Goal: Task Accomplishment & Management: Use online tool/utility

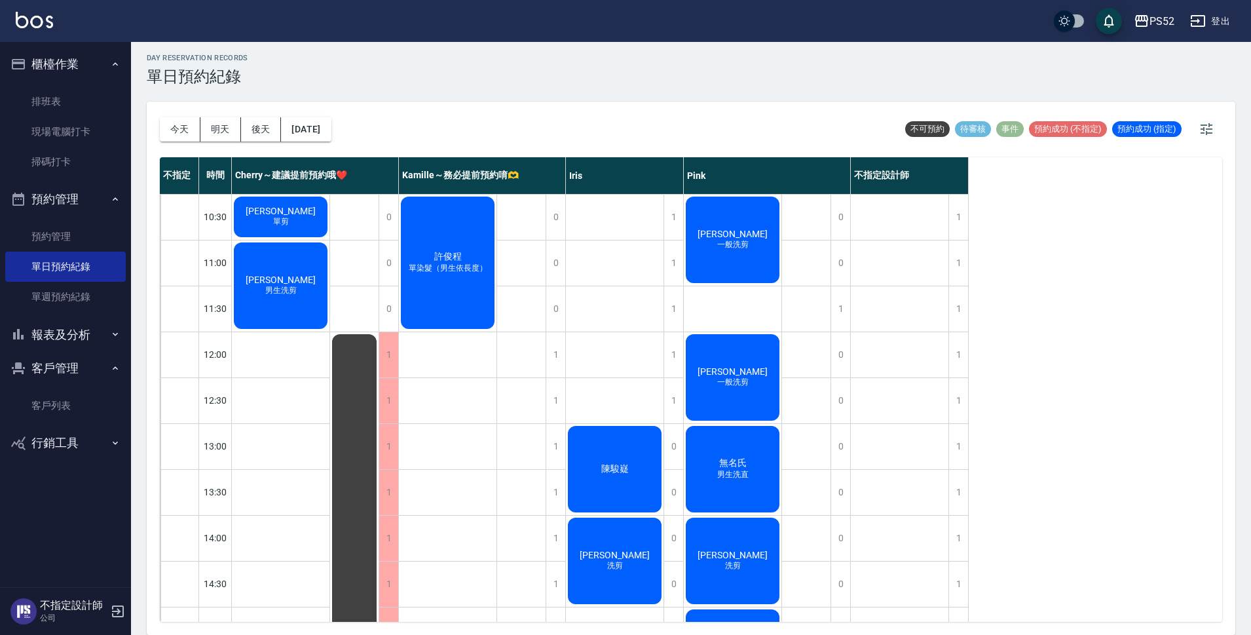
scroll to position [155, 0]
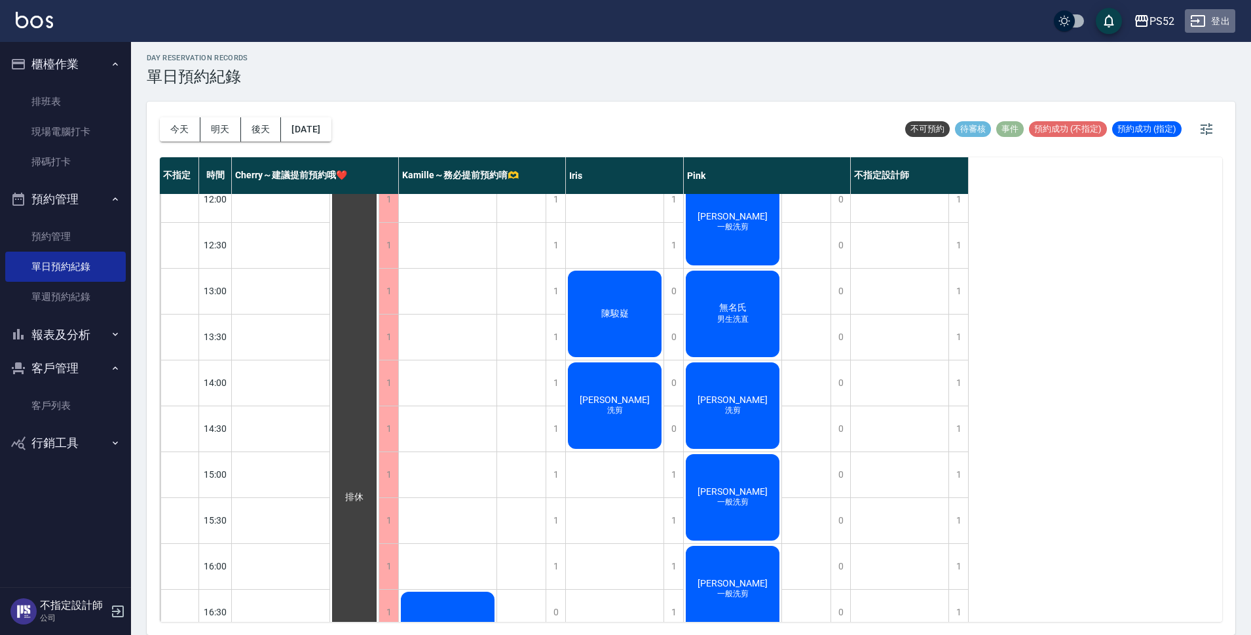
click at [1217, 20] on button "登出" at bounding box center [1210, 21] width 50 height 24
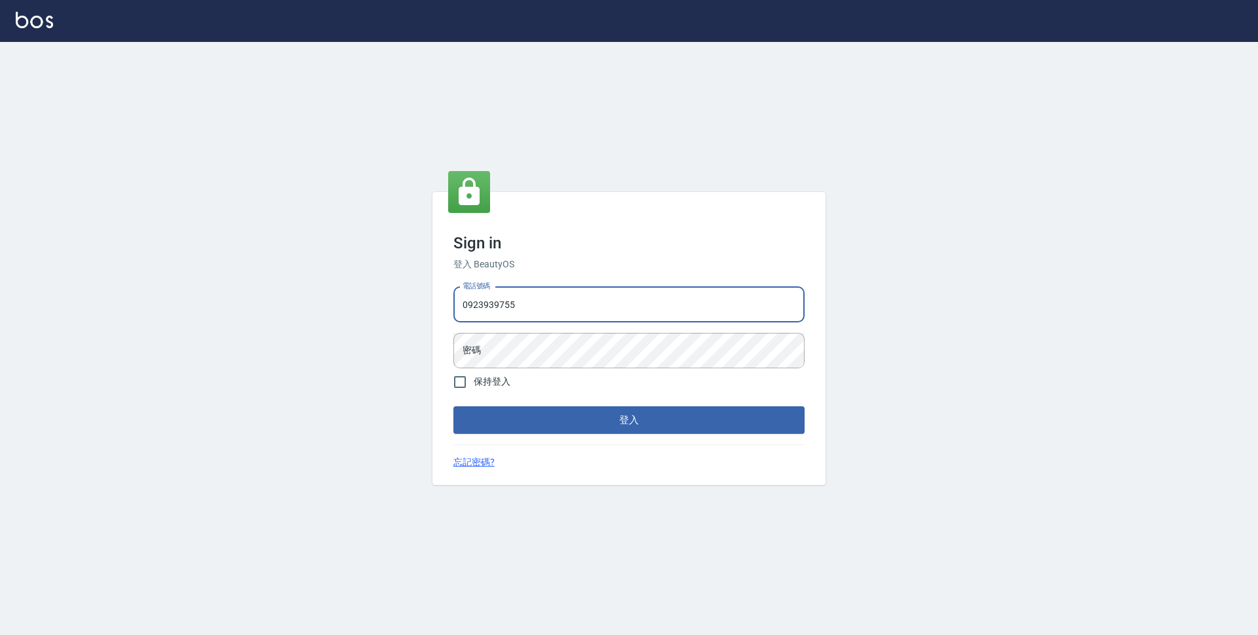
type input "0923939755"
click at [453, 406] on button "登入" at bounding box center [628, 420] width 351 height 28
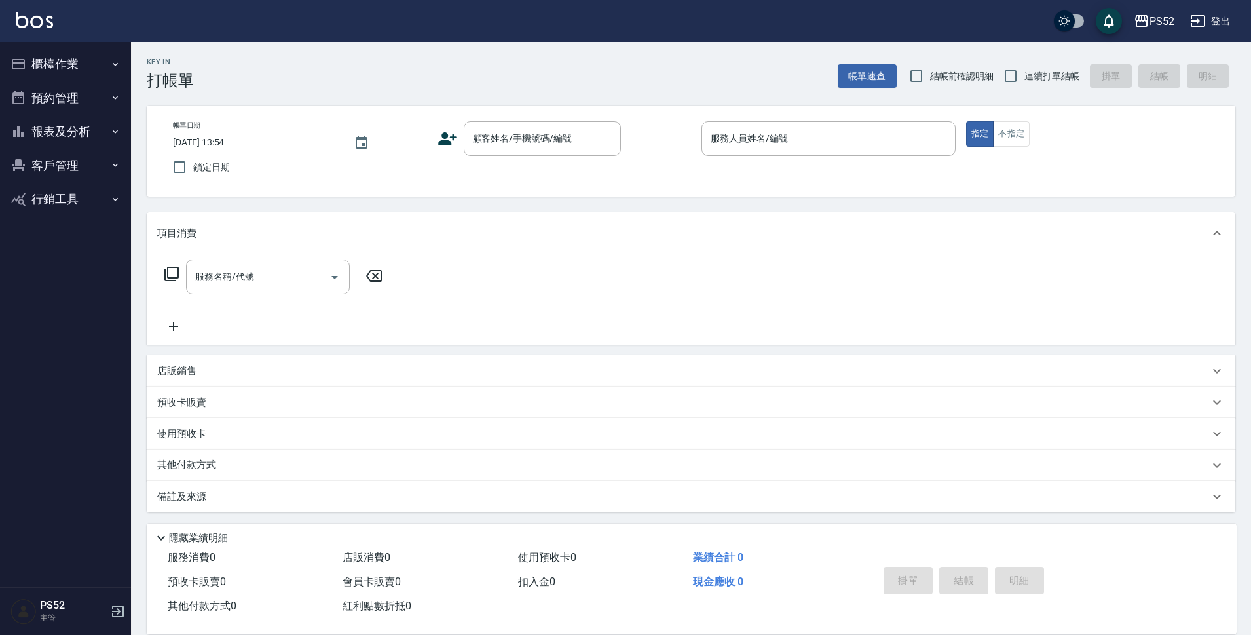
click at [1036, 79] on span "連續打單結帳" at bounding box center [1052, 76] width 55 height 14
click at [1025, 79] on input "連續打單結帳" at bounding box center [1011, 76] width 28 height 28
checkbox input "true"
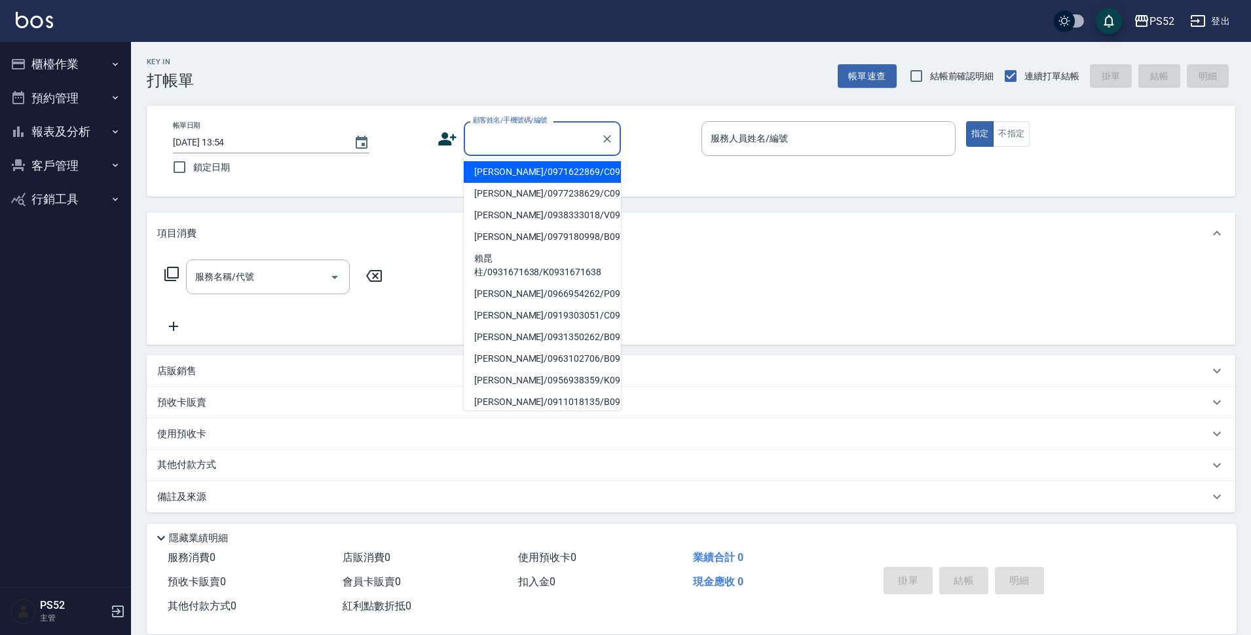
click at [575, 138] on input "顧客姓名/手機號碼/編號" at bounding box center [533, 138] width 126 height 23
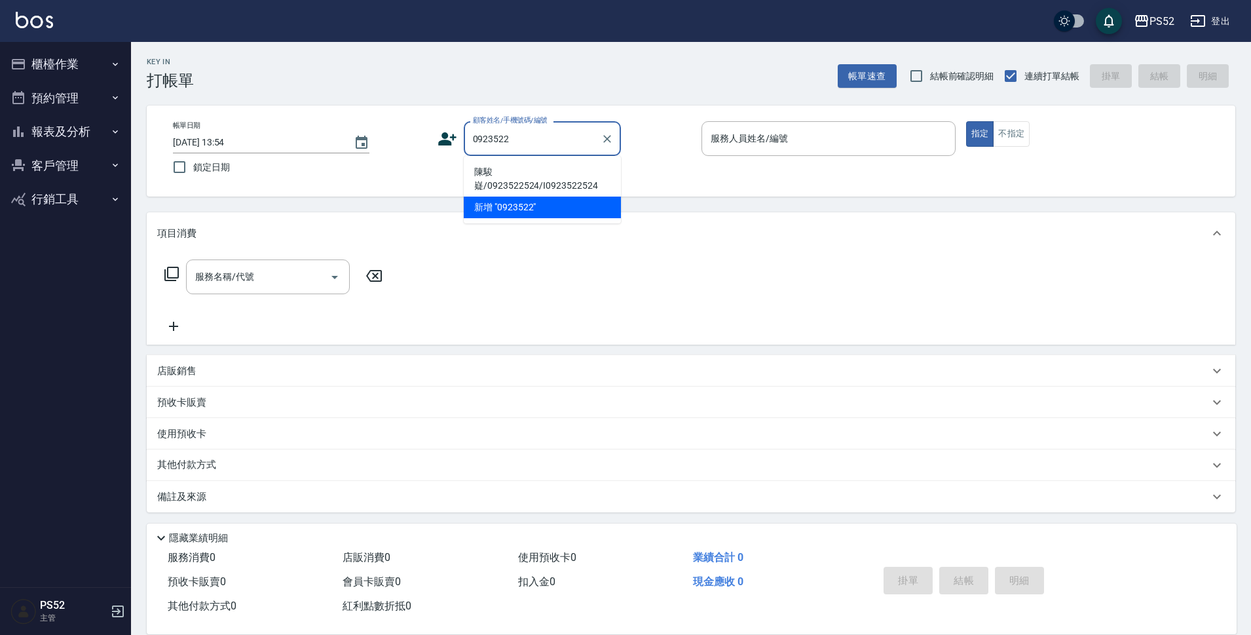
click at [565, 177] on li "陳駿嶷/0923522524/I0923522524" at bounding box center [542, 178] width 157 height 35
type input "陳駿嶷/0923522524/I0923522524"
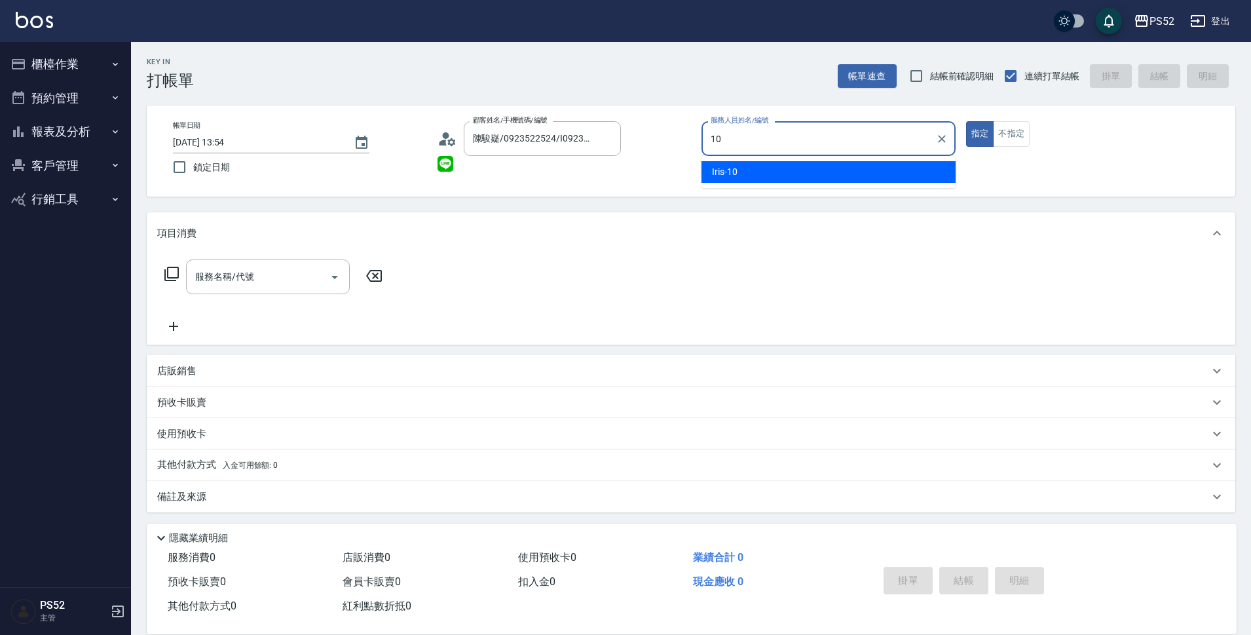
type input "Iris-10"
type button "true"
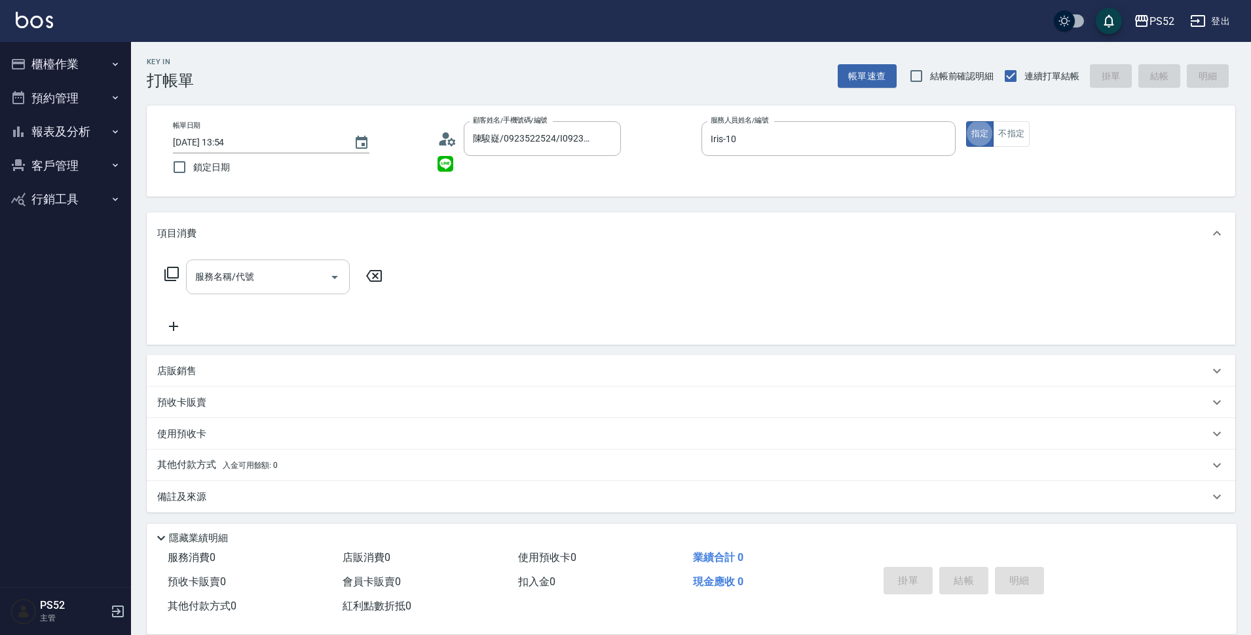
click at [272, 280] on input "服務名稱/代號" at bounding box center [258, 276] width 132 height 23
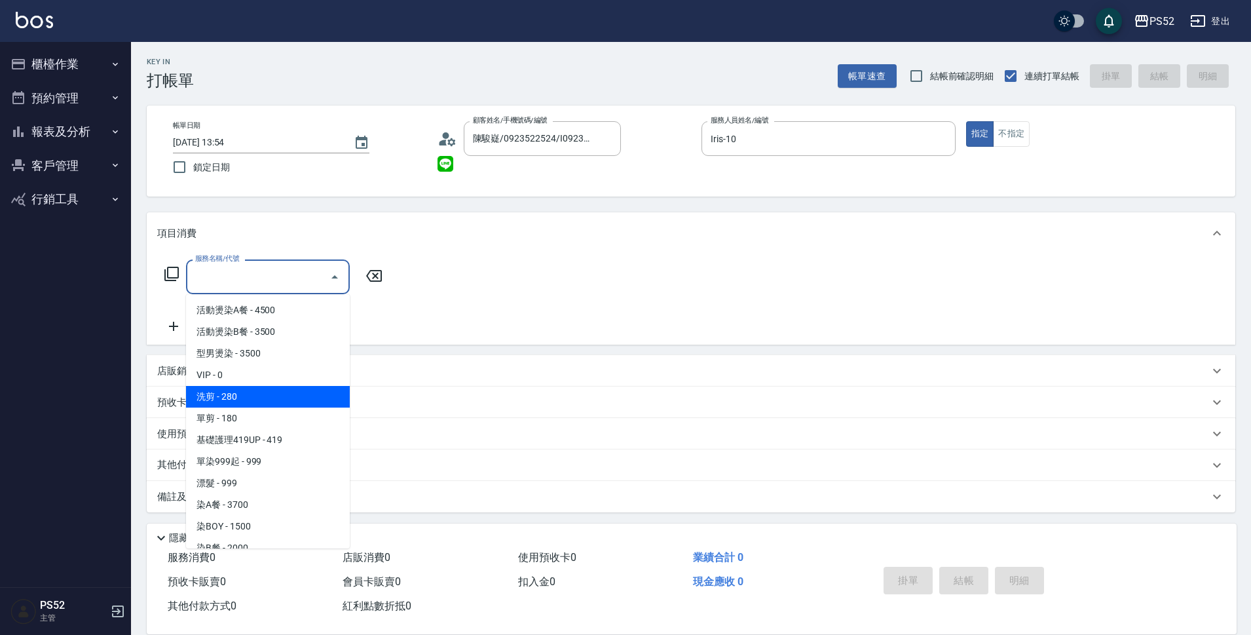
click at [301, 398] on span "洗剪 - 280" at bounding box center [268, 397] width 164 height 22
type input "洗剪(C1)"
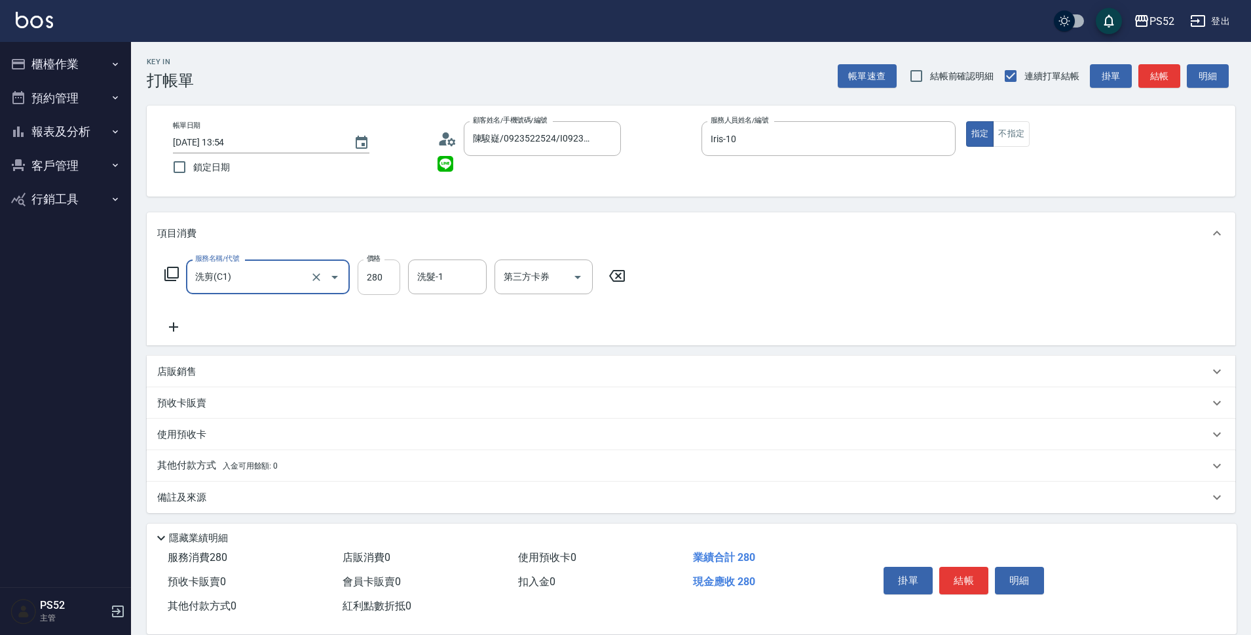
click at [381, 278] on input "280" at bounding box center [379, 276] width 43 height 35
type input "315"
click at [165, 322] on icon at bounding box center [173, 327] width 33 height 16
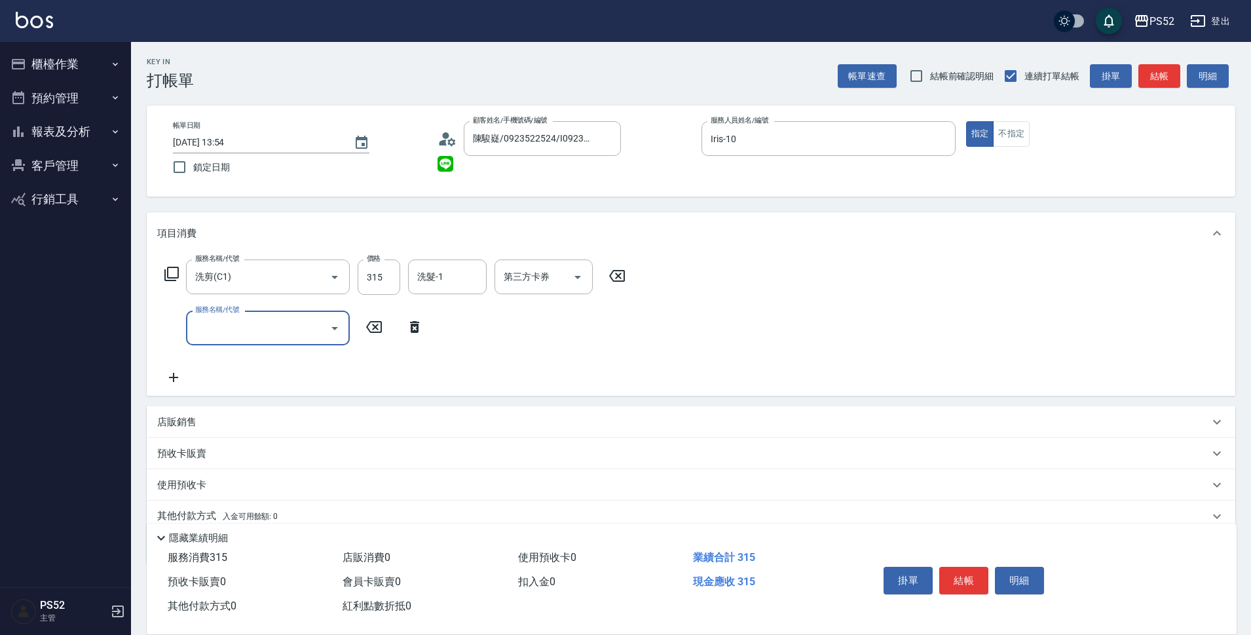
click at [201, 323] on div "服務名稱/代號 服務名稱/代號" at bounding box center [268, 328] width 164 height 35
click at [232, 332] on input "服務名稱/代號" at bounding box center [258, 327] width 132 height 23
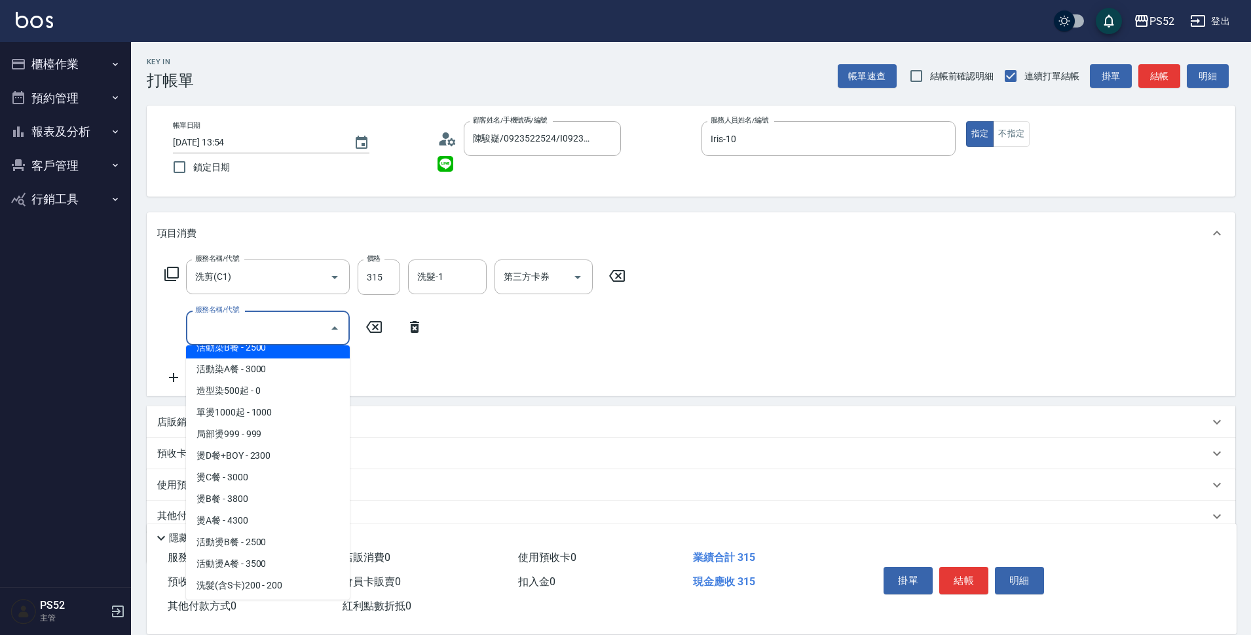
scroll to position [372, 0]
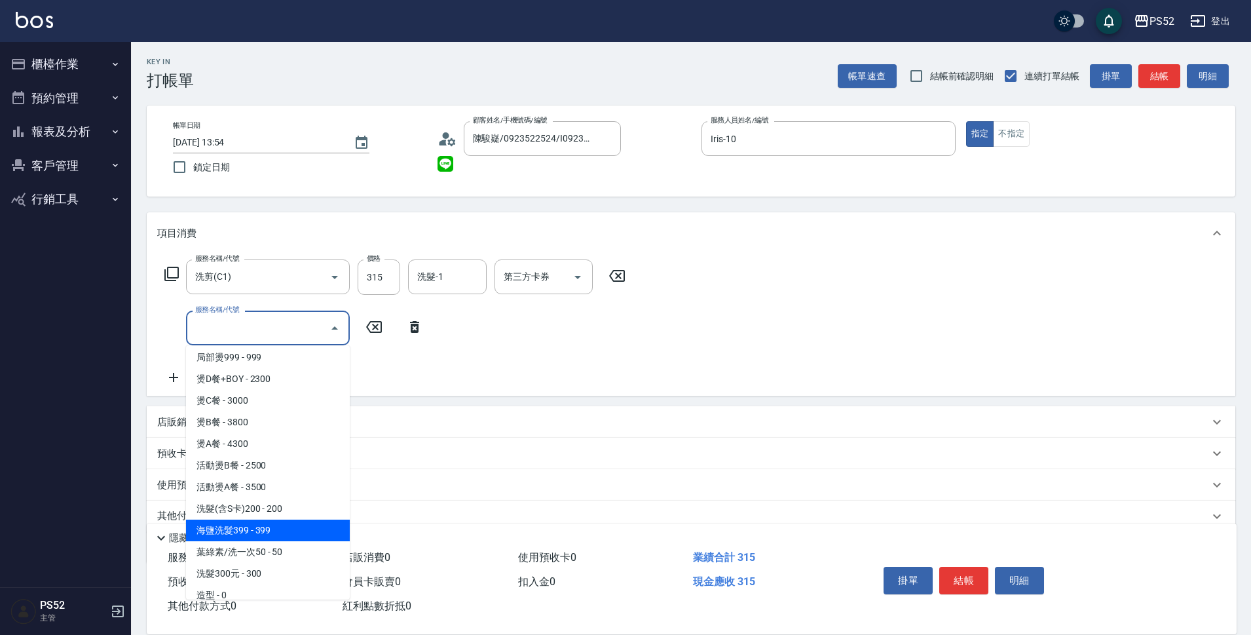
click at [315, 544] on span "葉綠素/洗一次50 - 50" at bounding box center [268, 552] width 164 height 22
type input "葉綠素/洗一次50(S3)"
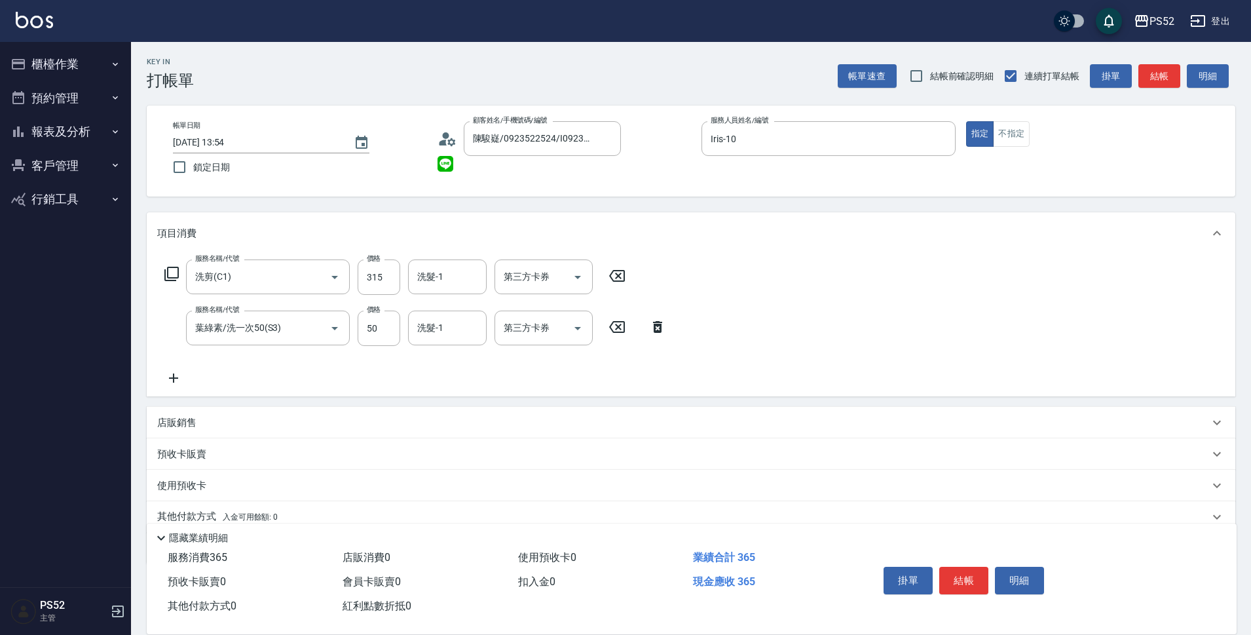
click at [489, 327] on form "洗髮-1 洗髮-1" at bounding box center [451, 328] width 86 height 35
click at [539, 335] on input "第三方卡券" at bounding box center [534, 327] width 67 height 23
click at [521, 443] on span "儲值卡" at bounding box center [544, 448] width 98 height 22
type input "儲值卡"
click at [559, 268] on input "第三方卡券" at bounding box center [534, 276] width 67 height 23
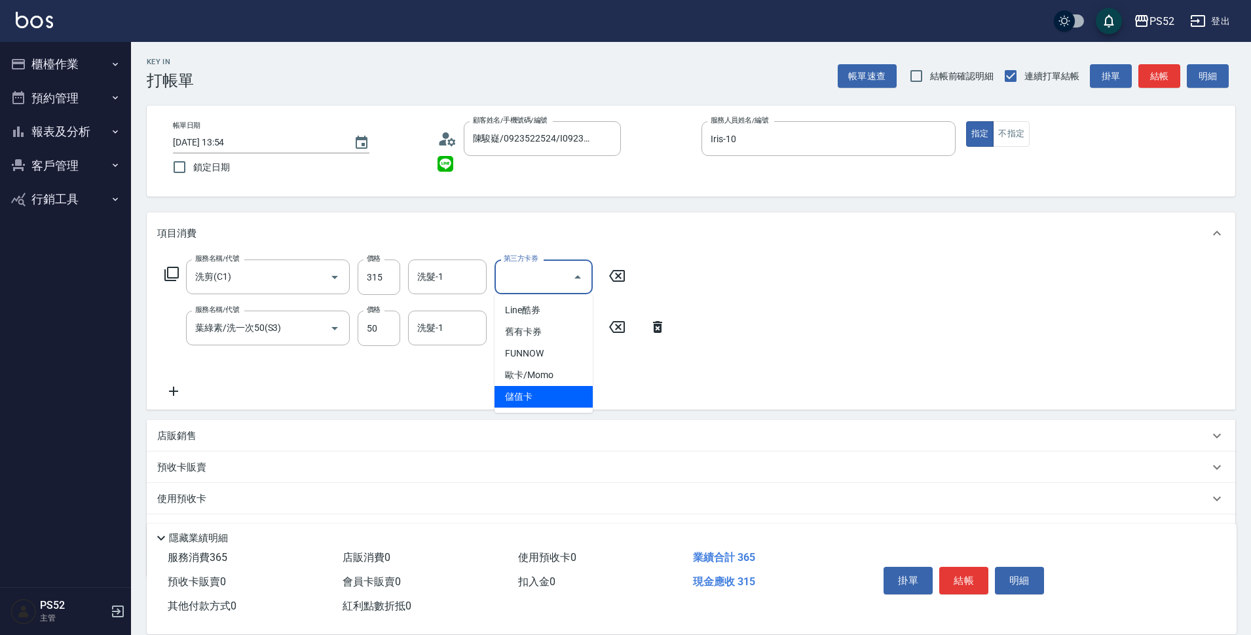
click at [543, 406] on span "儲值卡" at bounding box center [544, 397] width 98 height 22
type input "儲值卡"
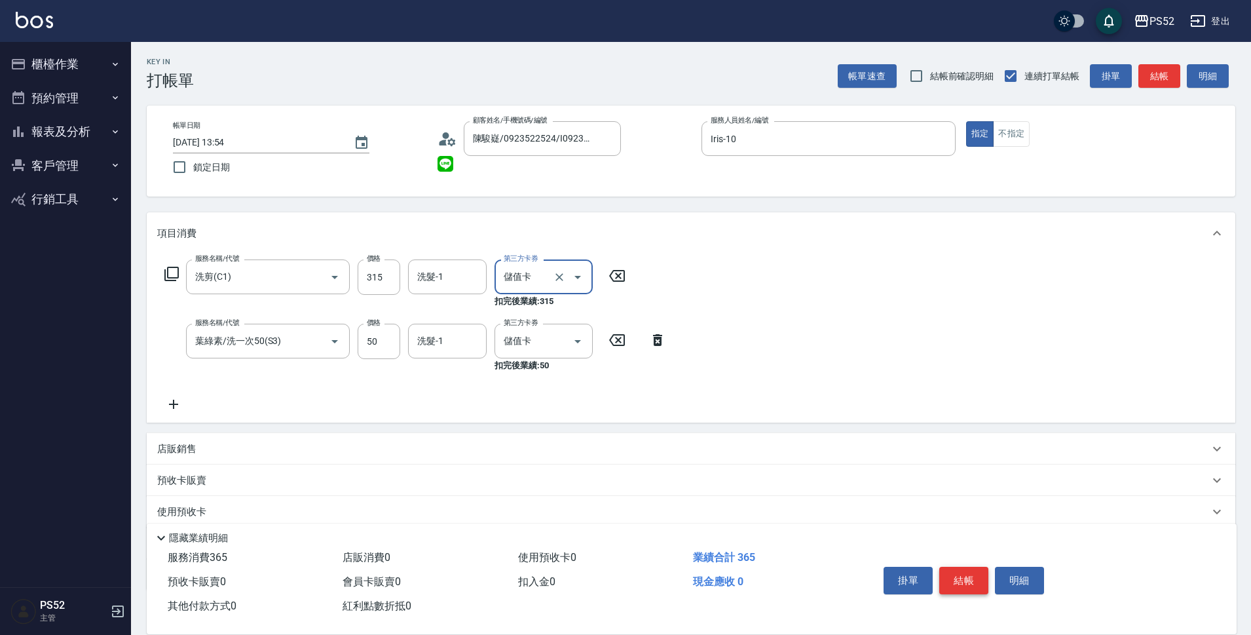
click at [972, 580] on button "結帳" at bounding box center [964, 581] width 49 height 28
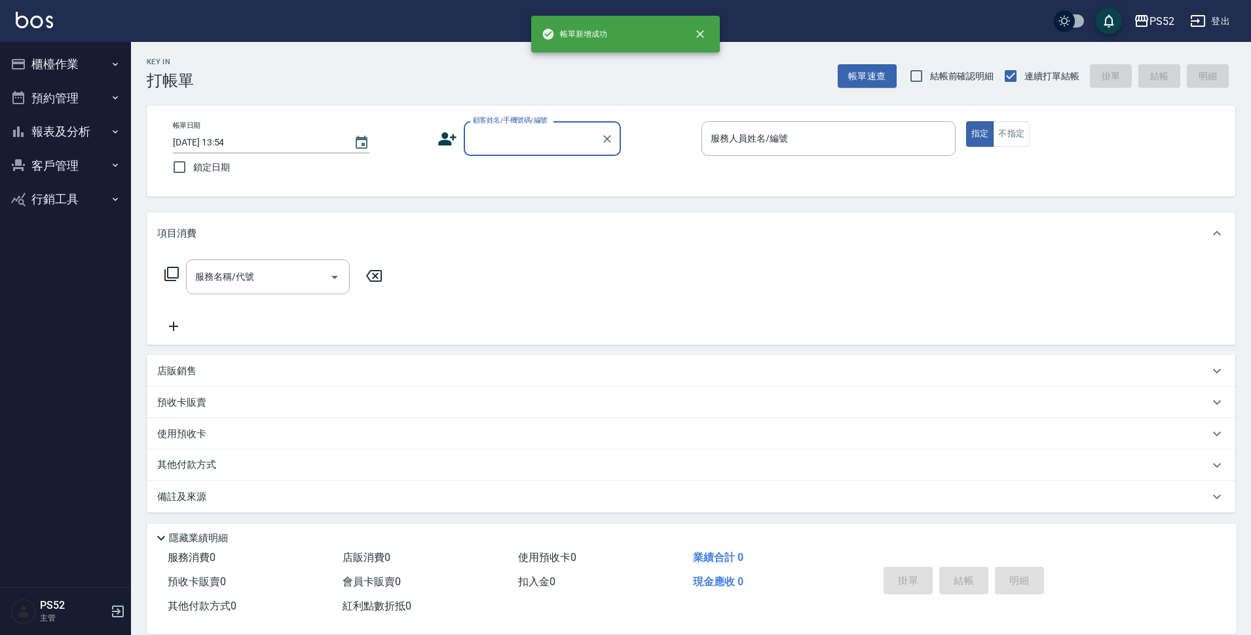
scroll to position [0, 0]
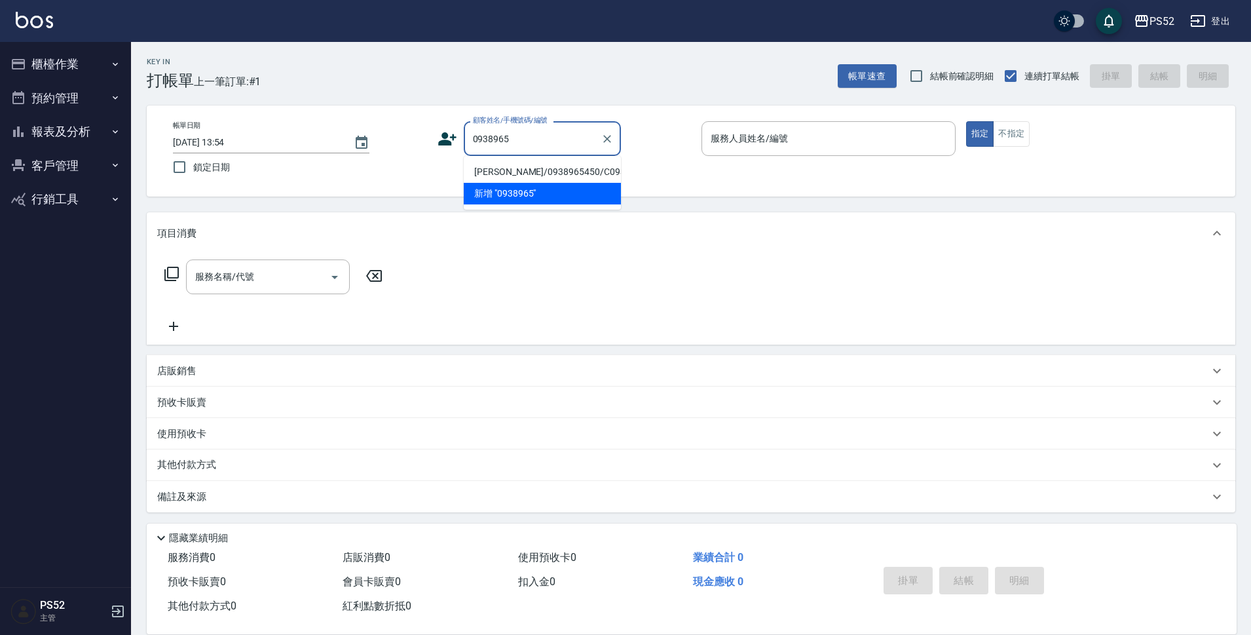
click at [503, 176] on li "陳彥甫/0938965450/C0938965450" at bounding box center [542, 172] width 157 height 22
type input "陳彥甫/0938965450/C0938965450"
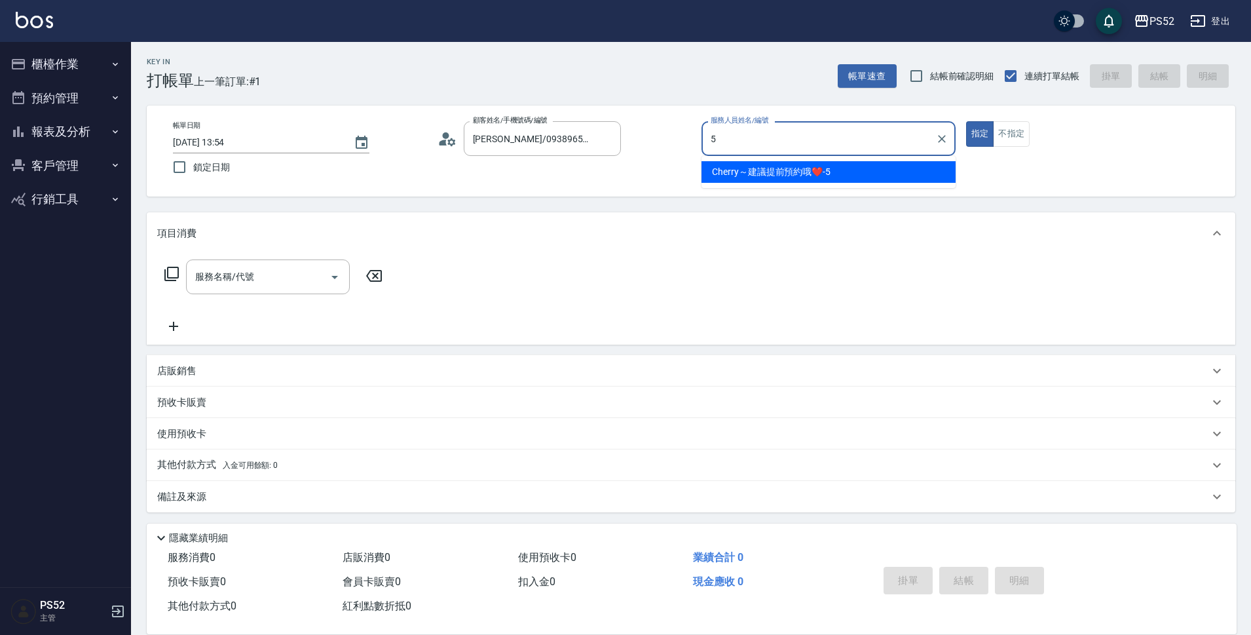
type input "Cherry～建議提前預約哦❤️-5"
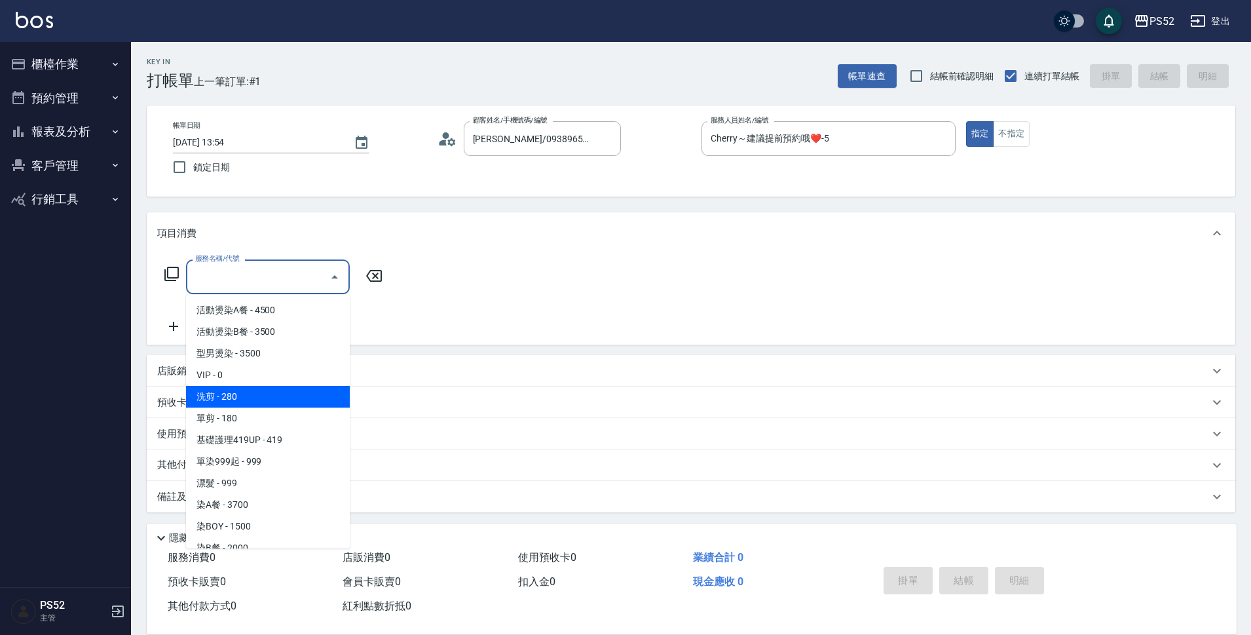
type input "洗剪(C1)"
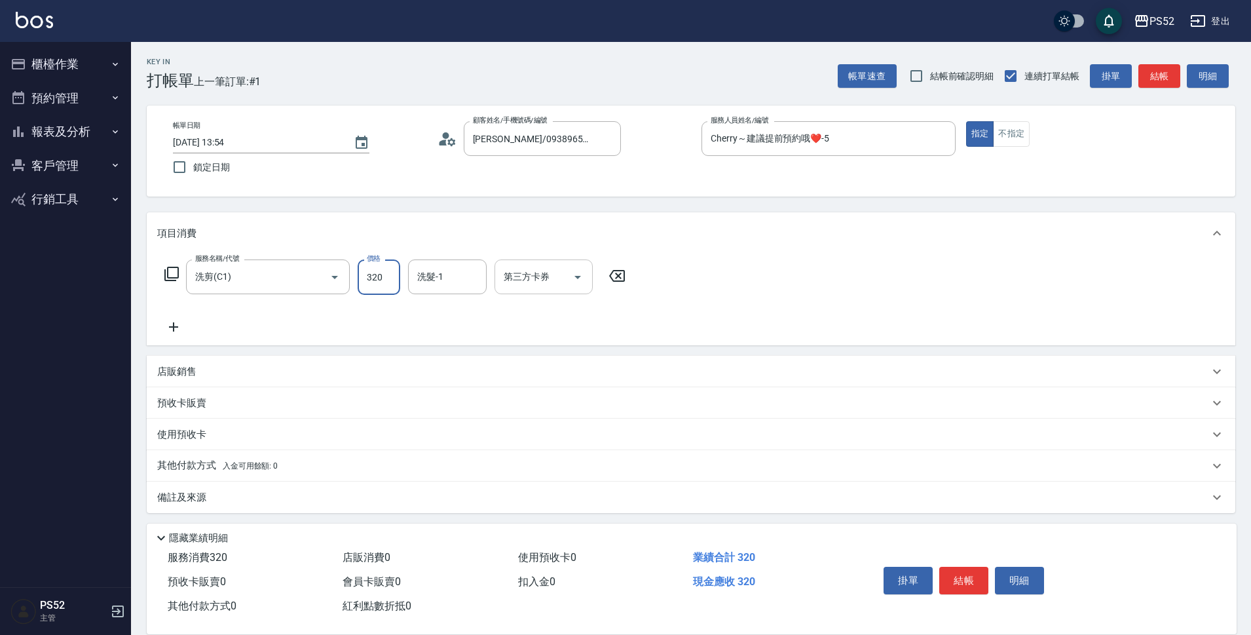
type input "320"
click at [550, 280] on input "第三方卡券" at bounding box center [534, 276] width 67 height 23
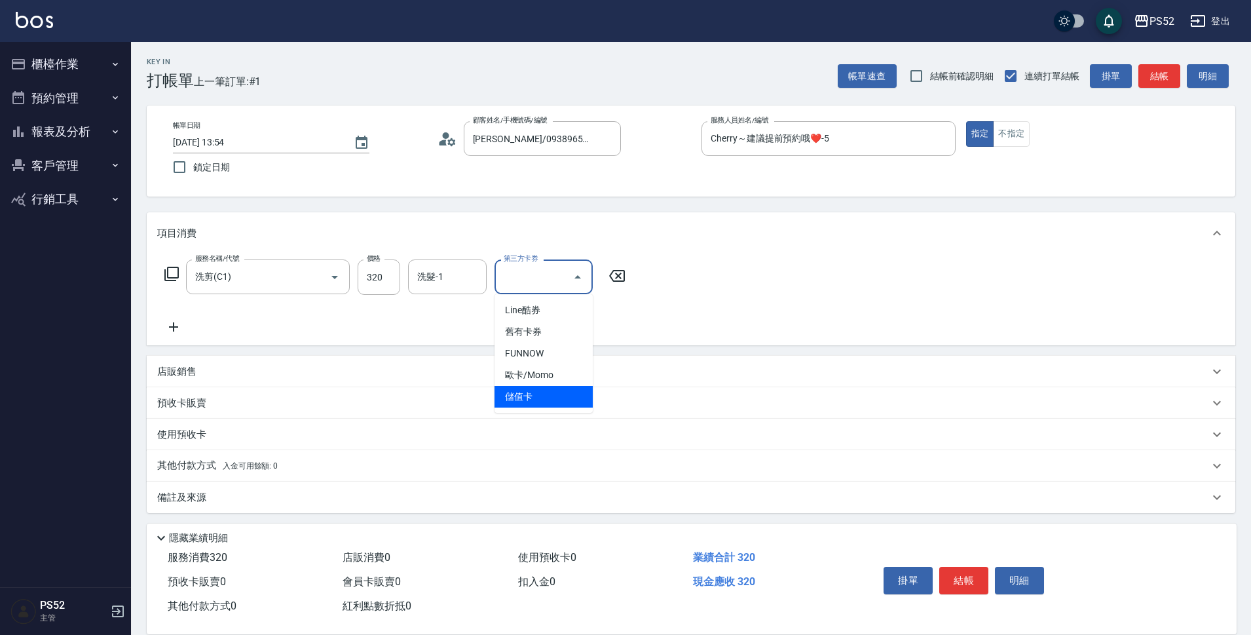
click at [537, 394] on span "儲值卡" at bounding box center [544, 397] width 98 height 22
type input "儲值卡"
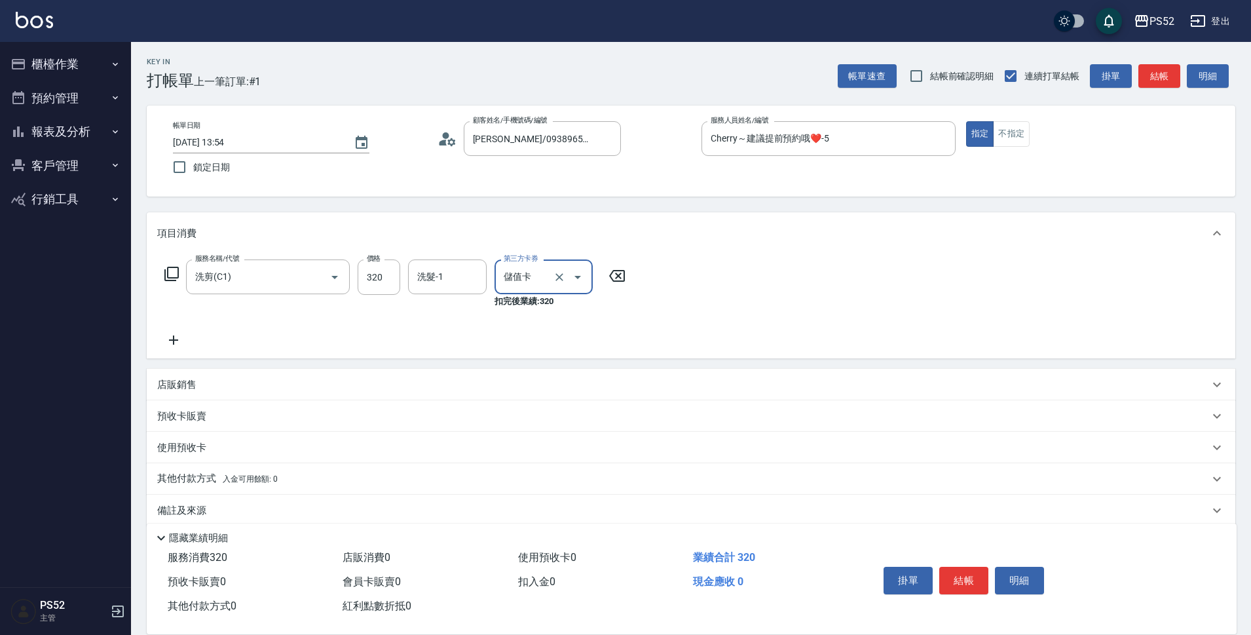
click at [957, 569] on button "結帳" at bounding box center [964, 581] width 49 height 28
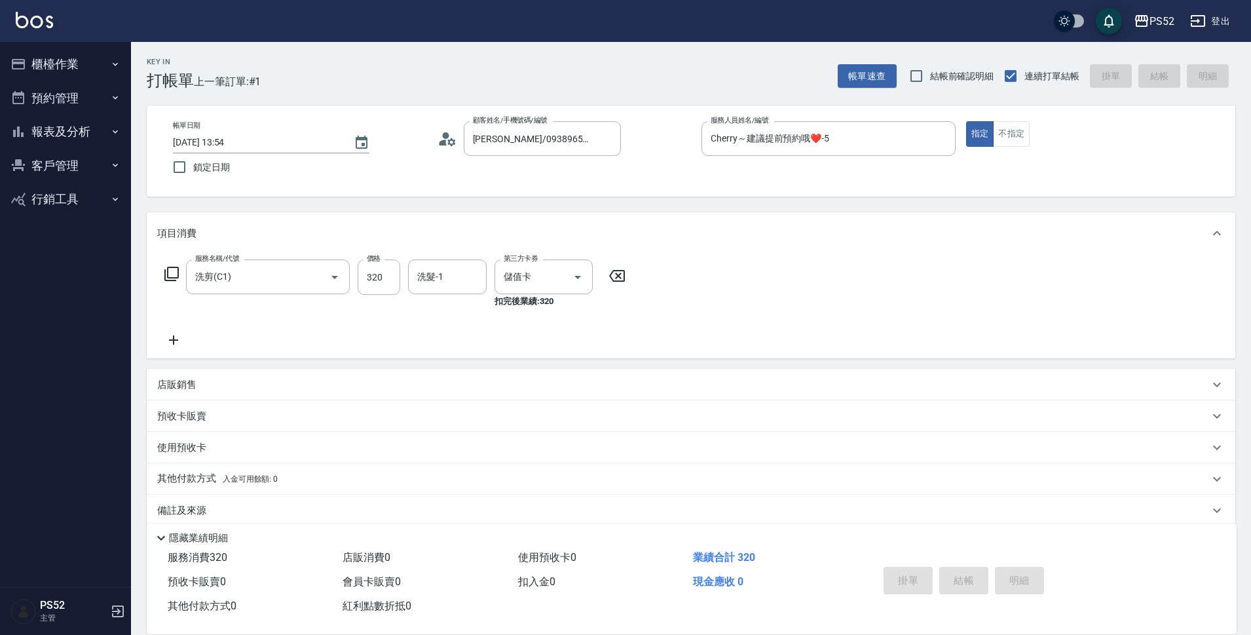
type input "2025/09/05 13:55"
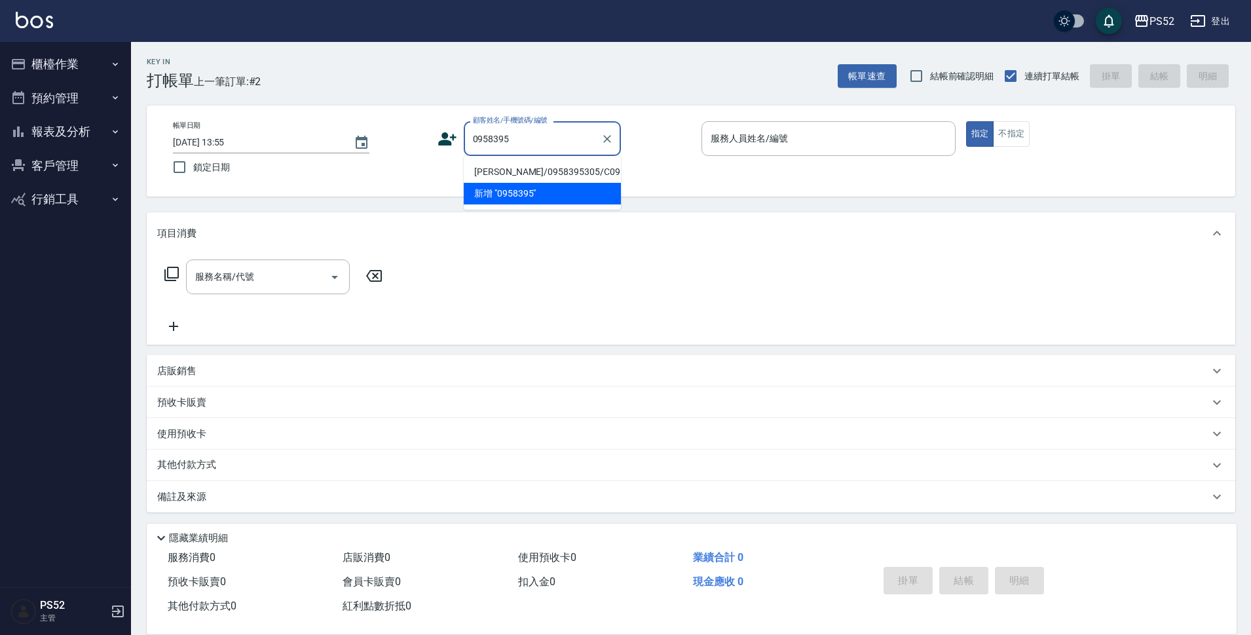
click at [503, 183] on li "陳志遠/0958395305/C0958395305" at bounding box center [542, 172] width 157 height 22
type input "陳志遠/0958395305/C0958395305"
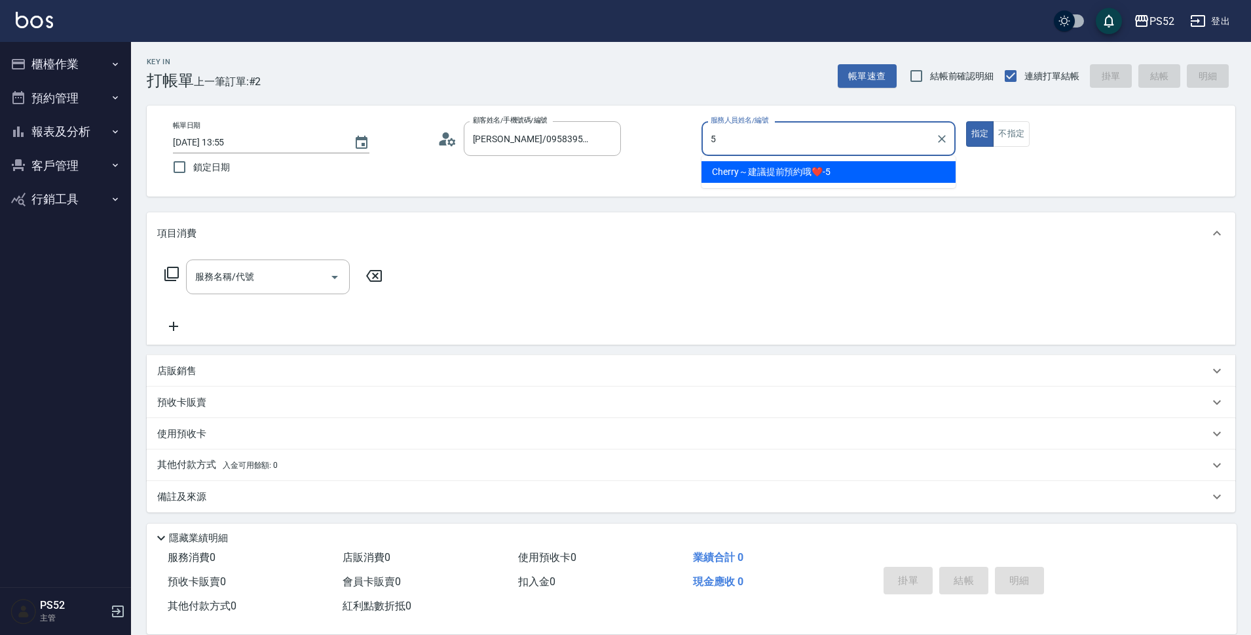
type input "Cherry～建議提前預約哦❤️-5"
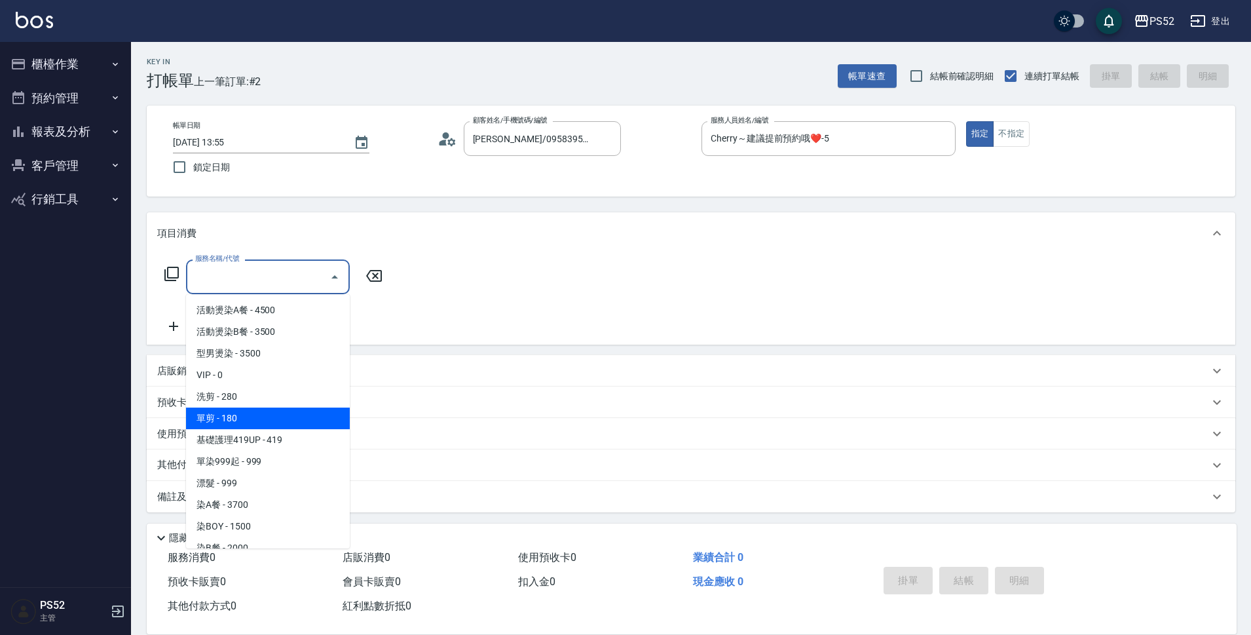
type input "單剪(C2)"
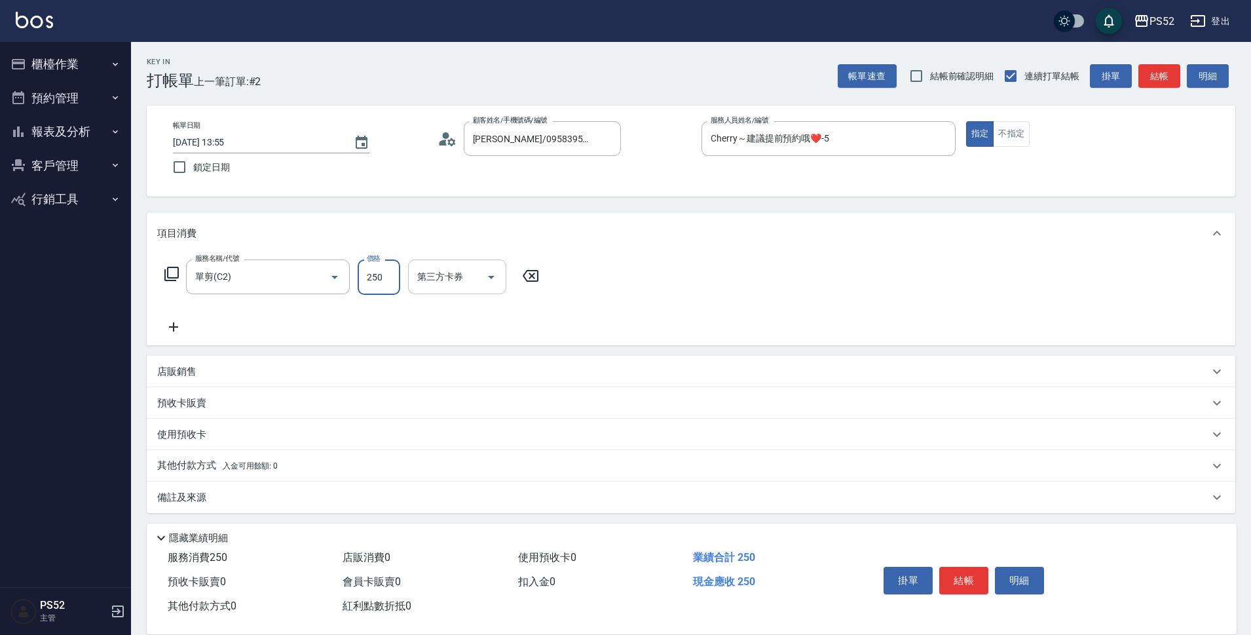
click at [452, 291] on div "第三方卡券" at bounding box center [457, 276] width 98 height 35
type input "250"
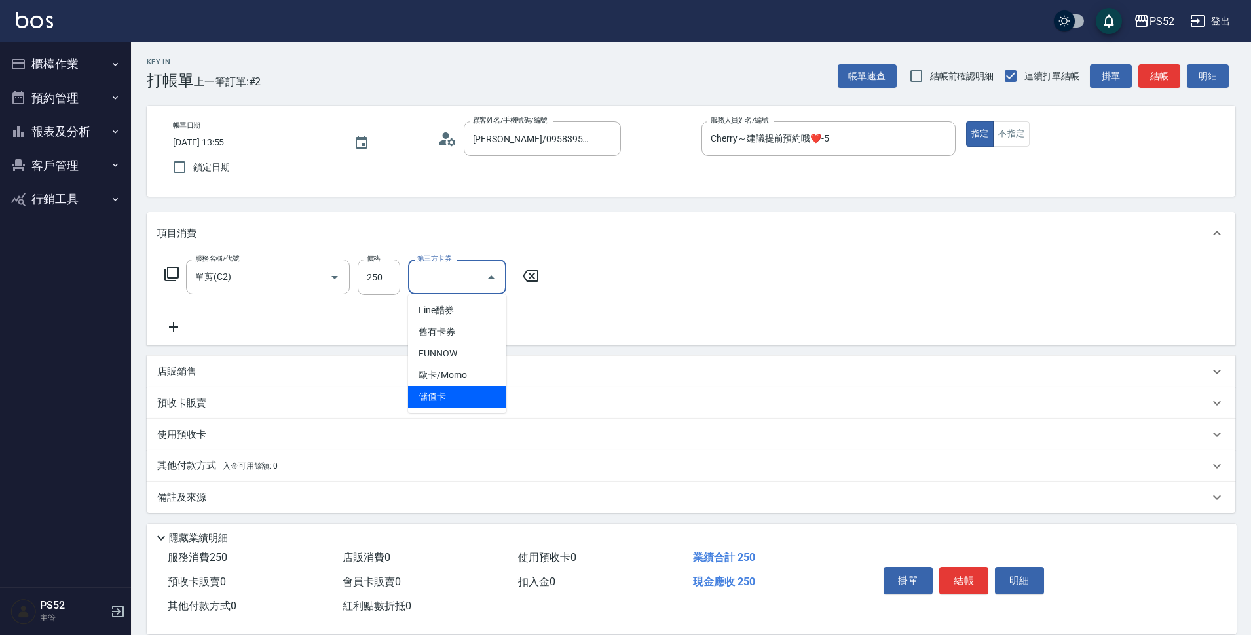
click at [496, 402] on span "儲值卡" at bounding box center [457, 397] width 98 height 22
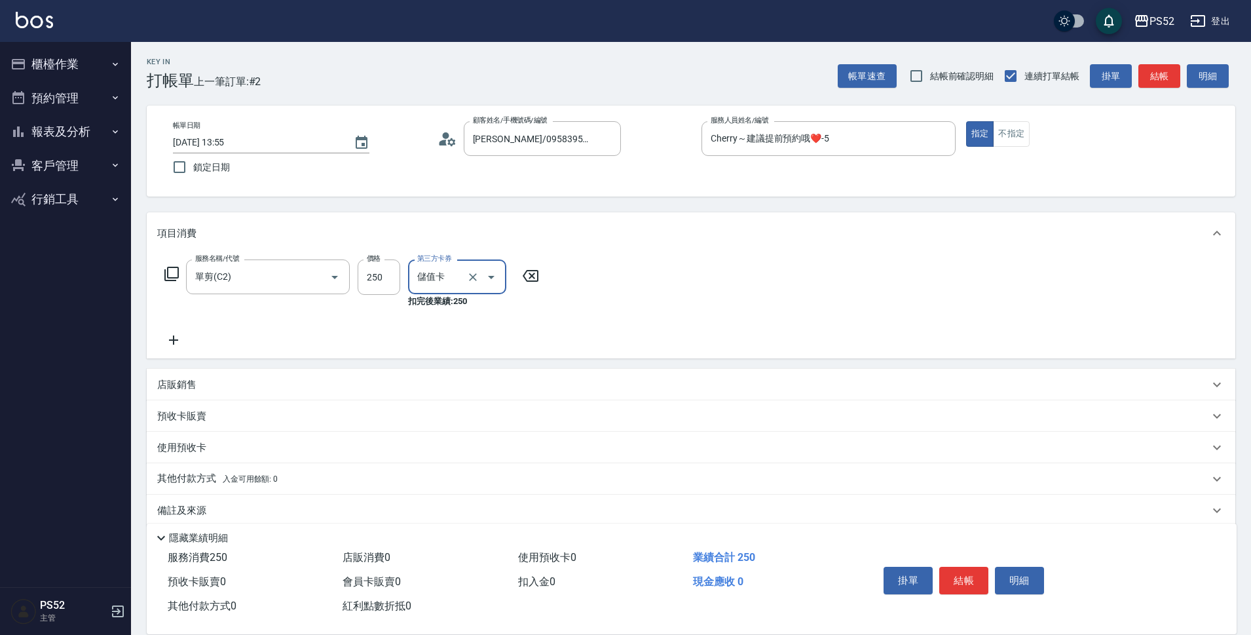
type input "儲值卡"
click at [966, 577] on button "結帳" at bounding box center [964, 581] width 49 height 28
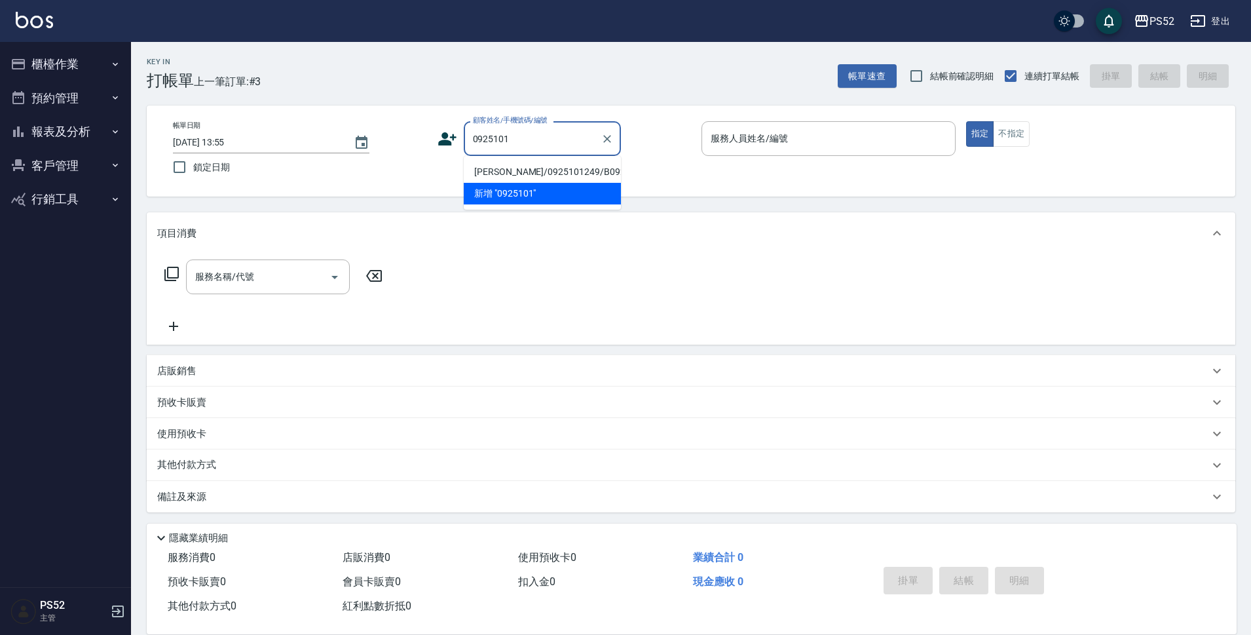
click at [586, 166] on li "江少強/0925101249/B0925101249" at bounding box center [542, 172] width 157 height 22
type input "江少強/0925101249/B0925101249"
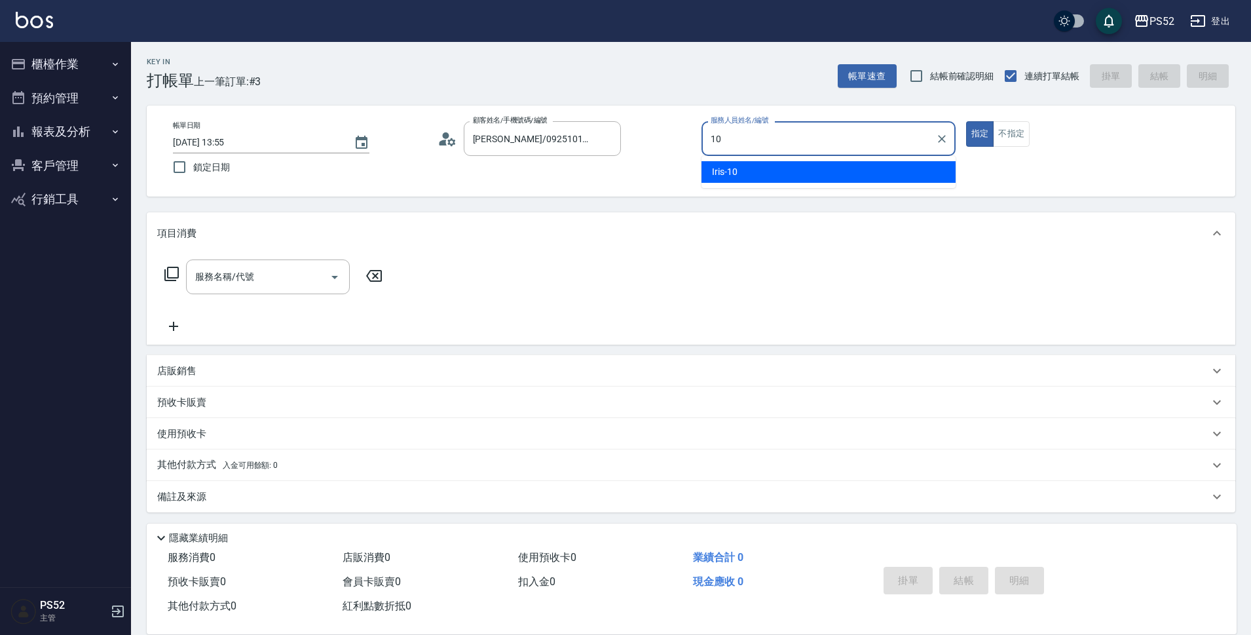
type input "Iris-10"
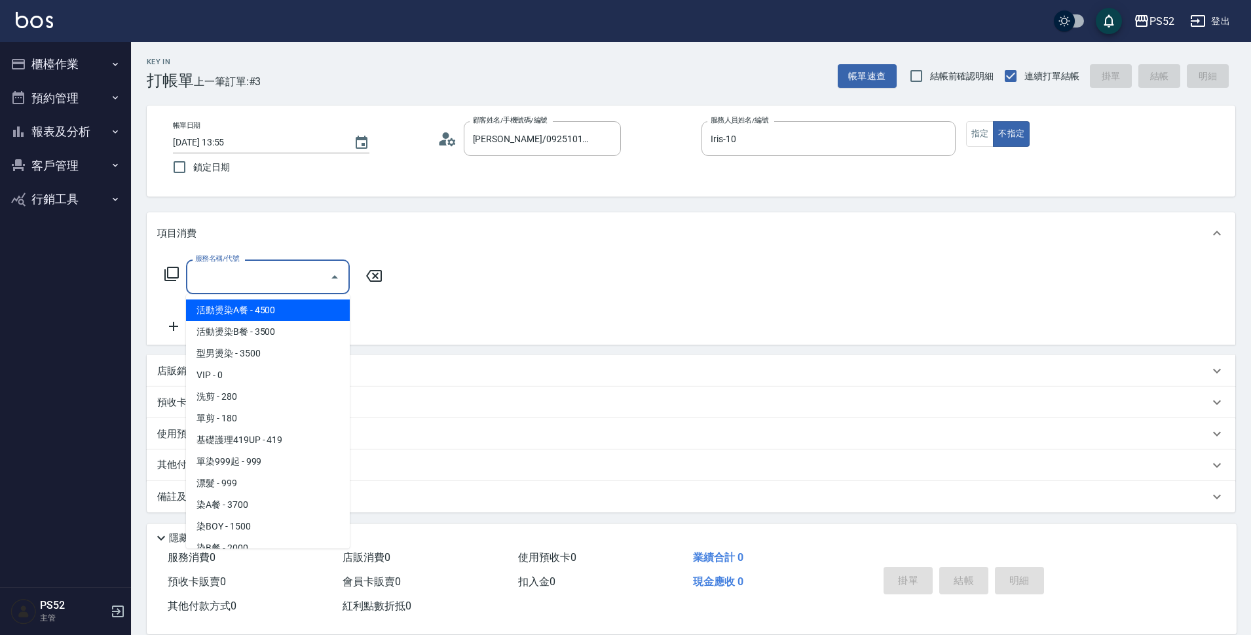
click at [272, 273] on input "服務名稱/代號" at bounding box center [258, 276] width 132 height 23
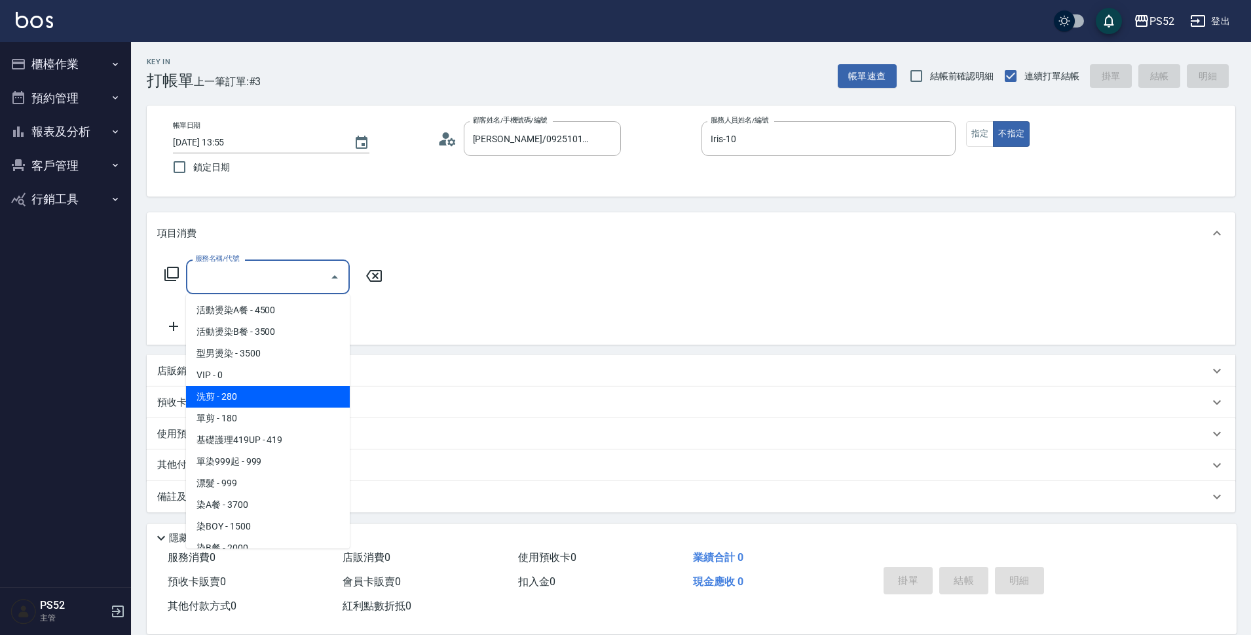
click at [298, 388] on span "洗剪 - 280" at bounding box center [268, 397] width 164 height 22
type input "洗剪(C1)"
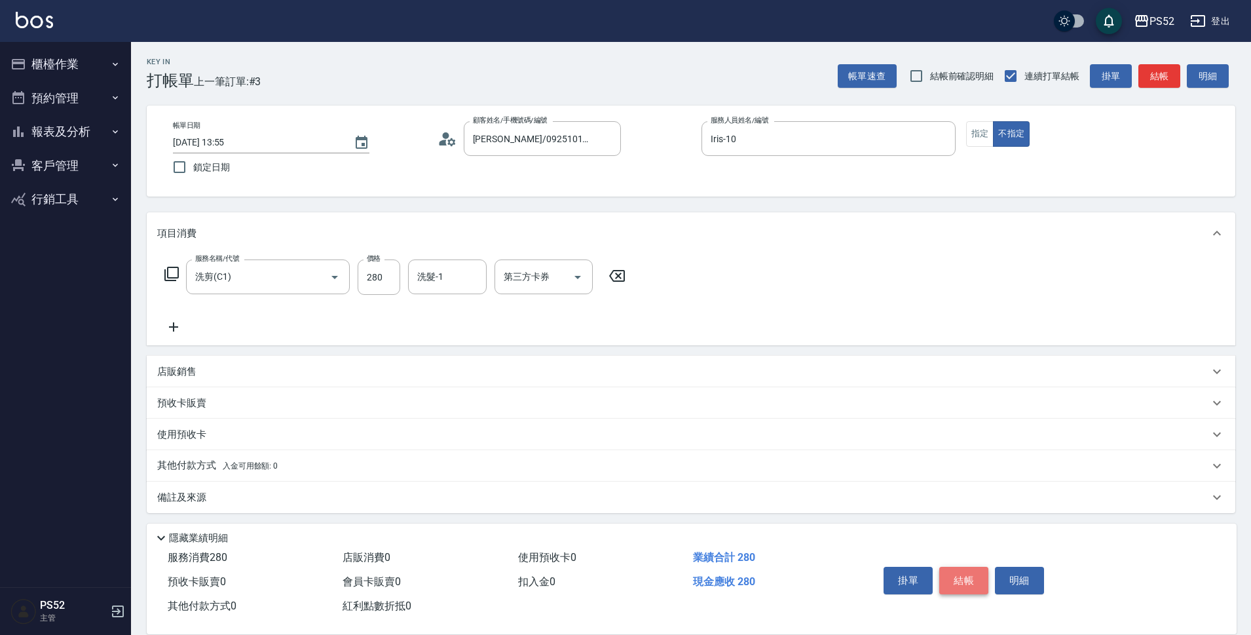
click at [942, 567] on button "結帳" at bounding box center [964, 581] width 49 height 28
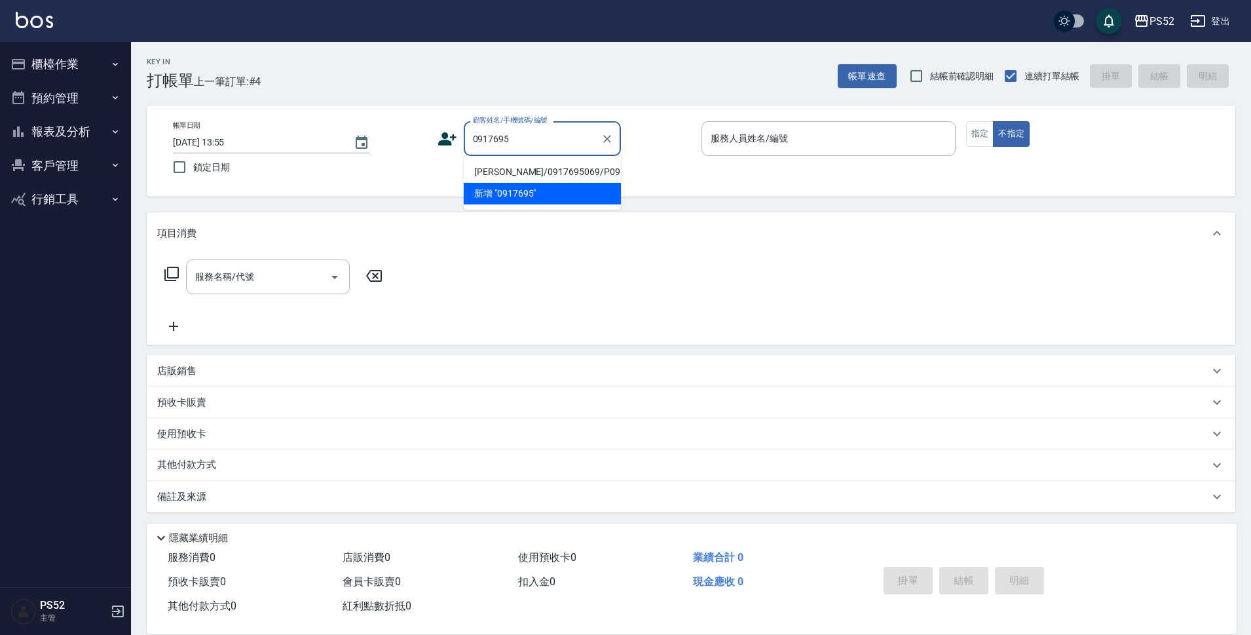
click at [549, 173] on li "陳奕璇/0917695069/P0917695069" at bounding box center [542, 172] width 157 height 22
type input "陳奕璇/0917695069/P0917695069"
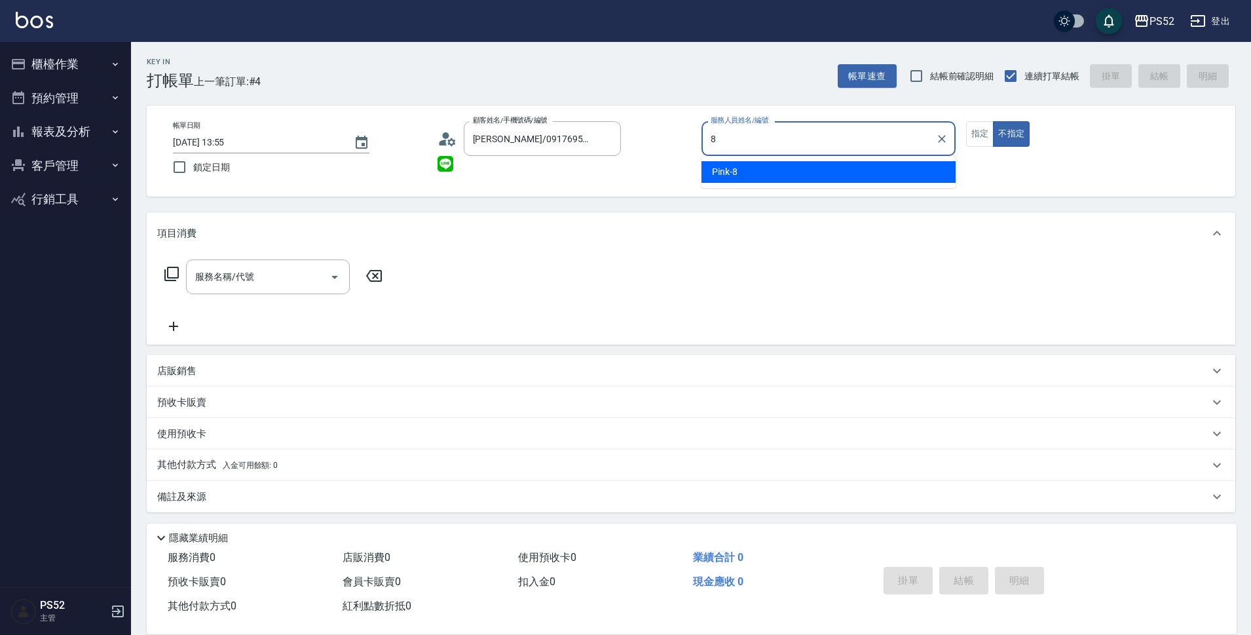
type input "Pink-8"
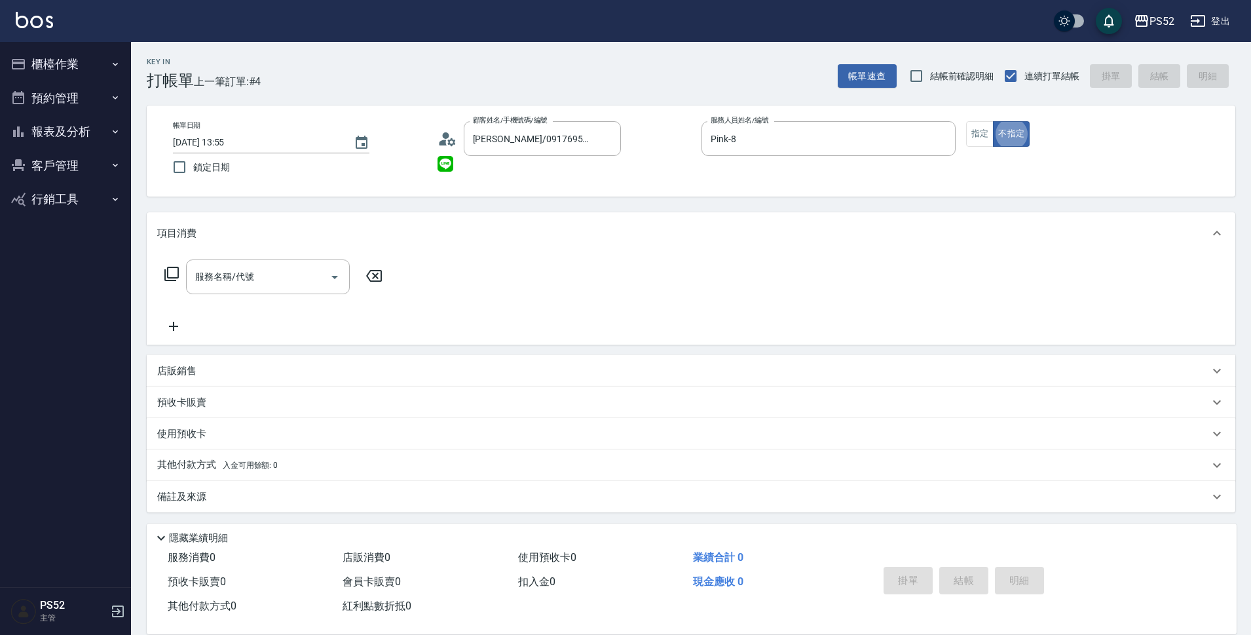
type button "false"
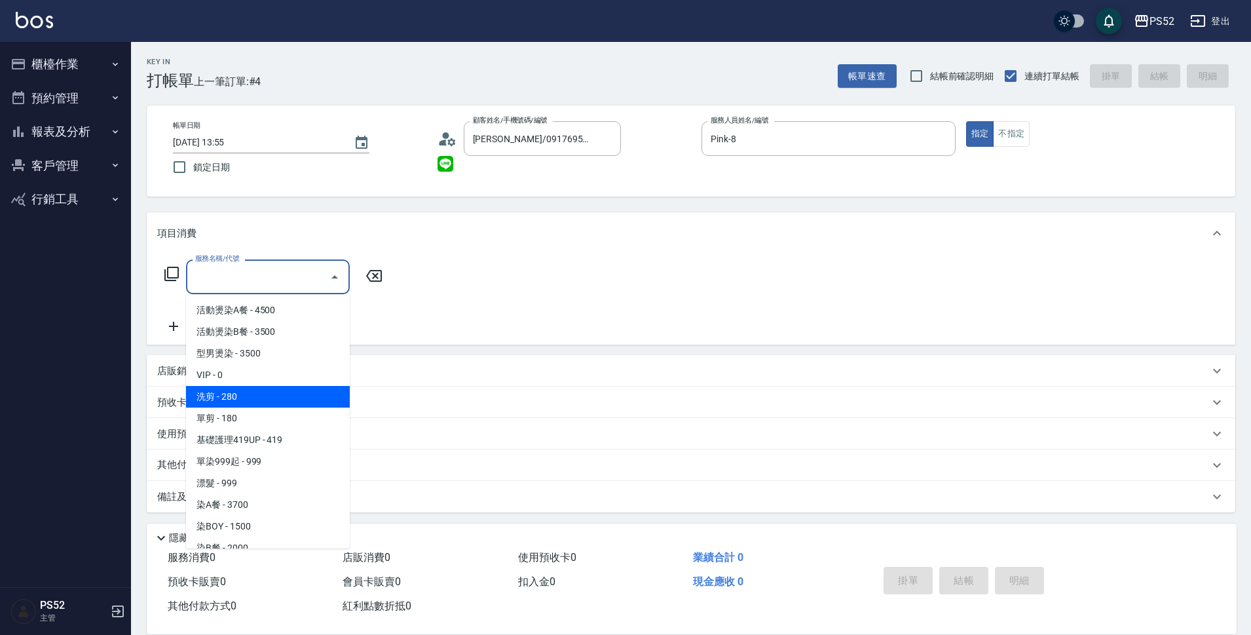
type input "洗剪(C1)"
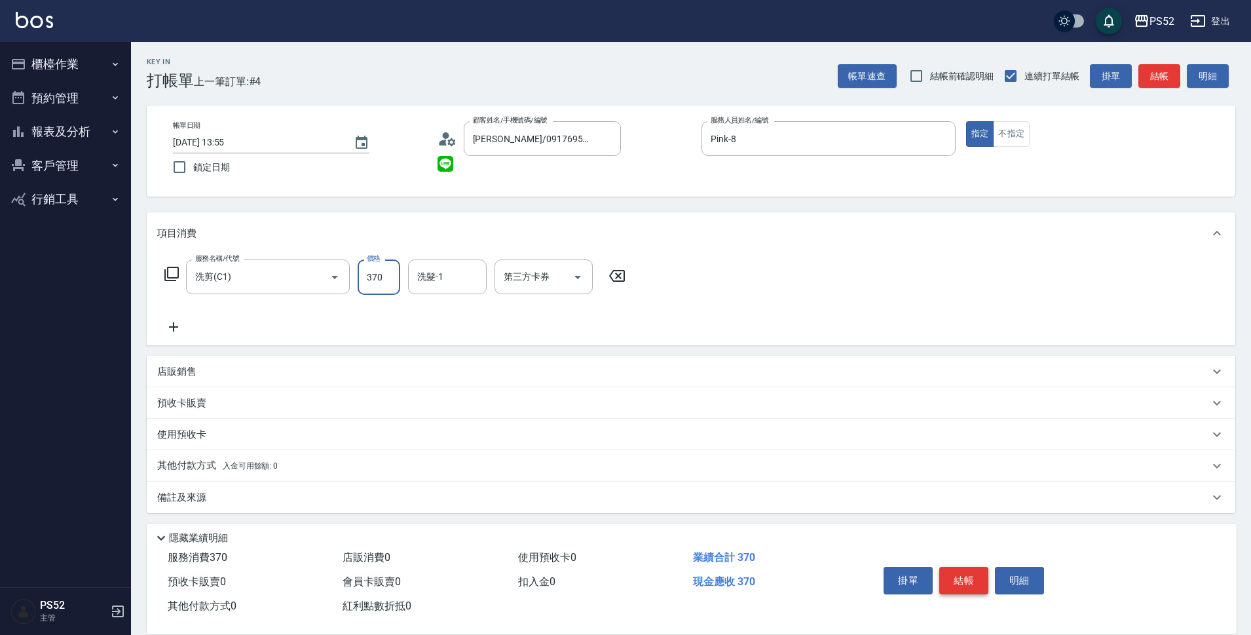
type input "370"
click at [958, 575] on button "結帳" at bounding box center [964, 581] width 49 height 28
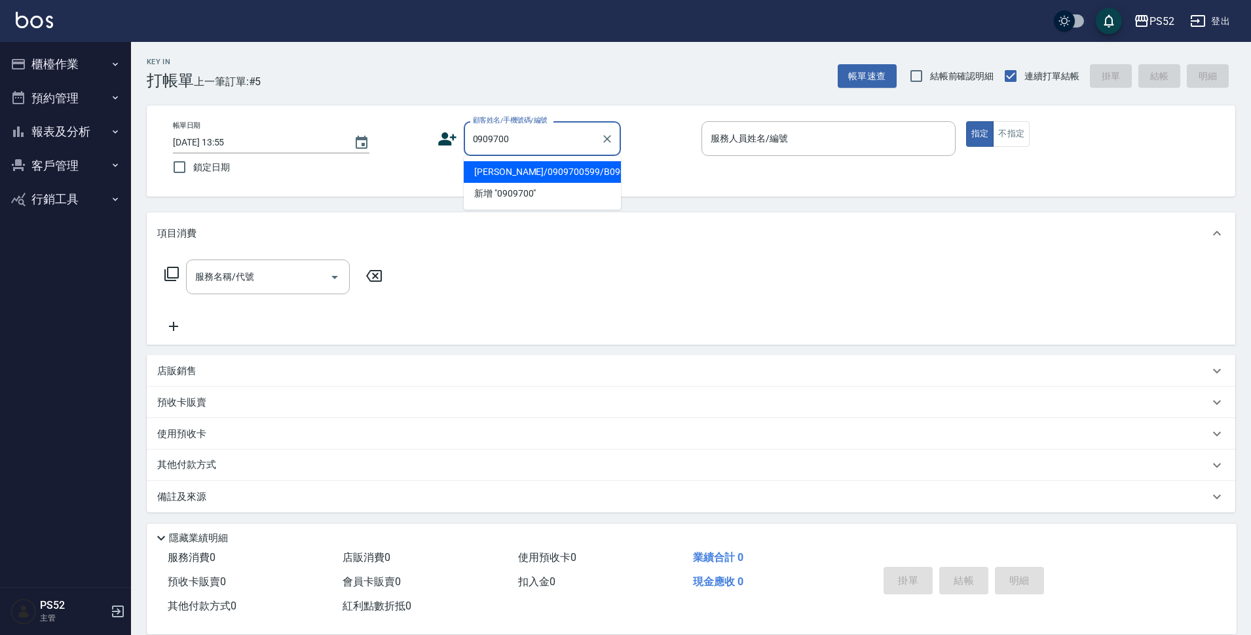
click at [551, 183] on li "楊川毅/0909700599/B0909700599" at bounding box center [542, 172] width 157 height 22
type input "楊川毅/0909700599/B0909700599"
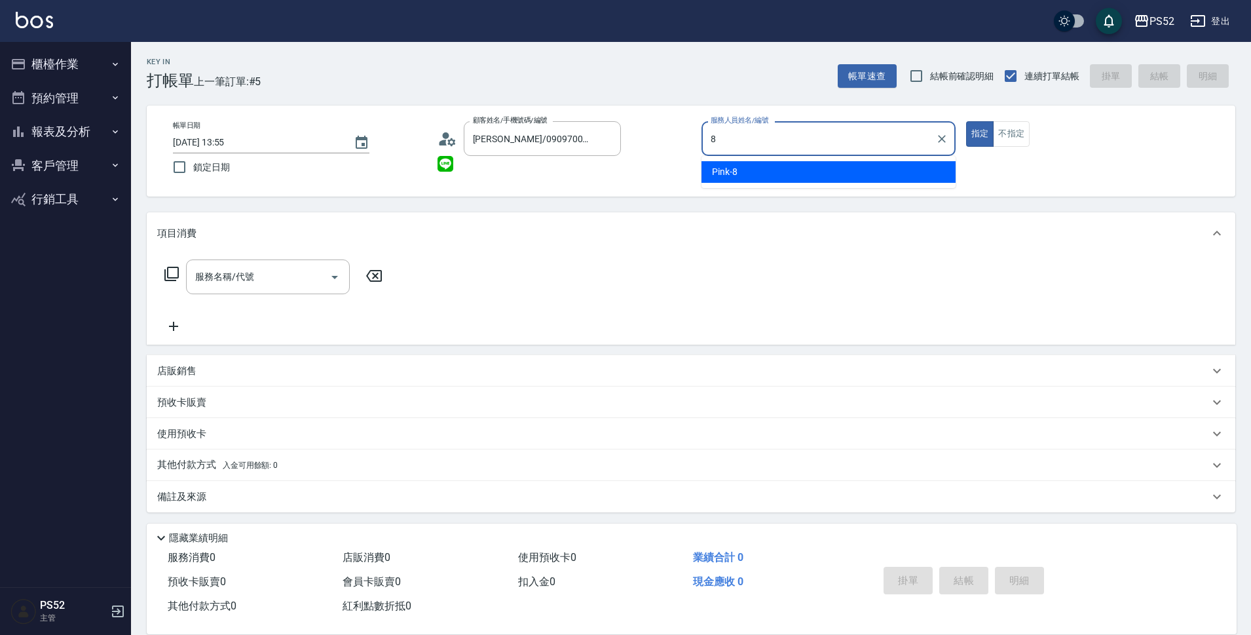
type input "Pink-8"
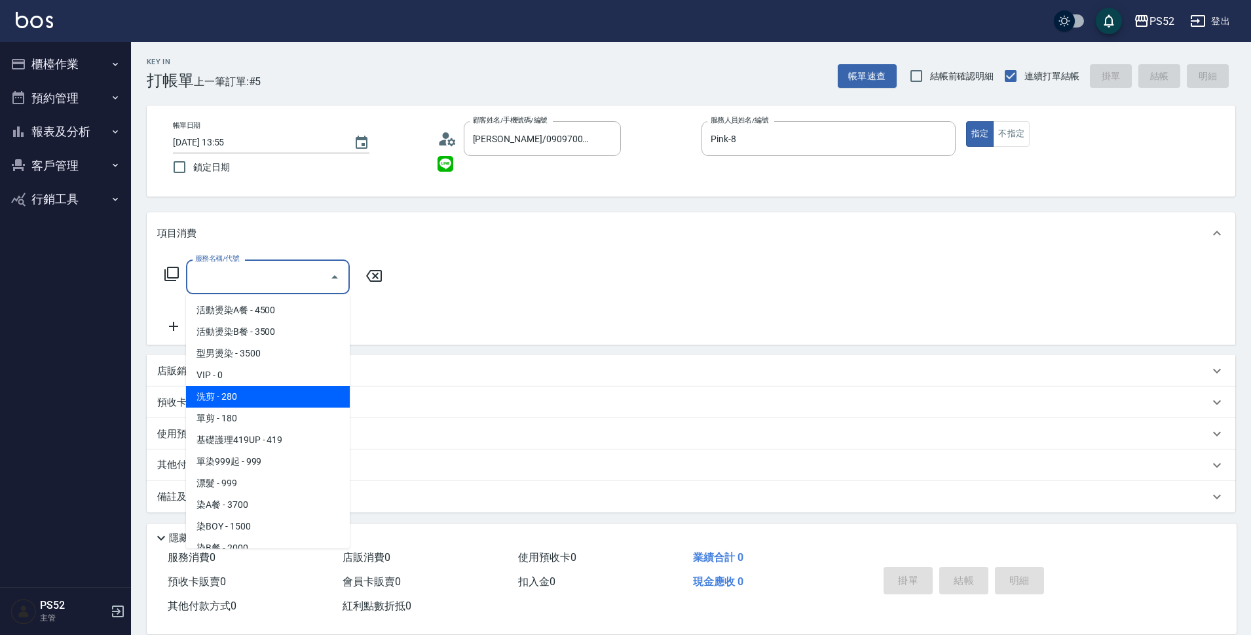
type input "洗剪(C1)"
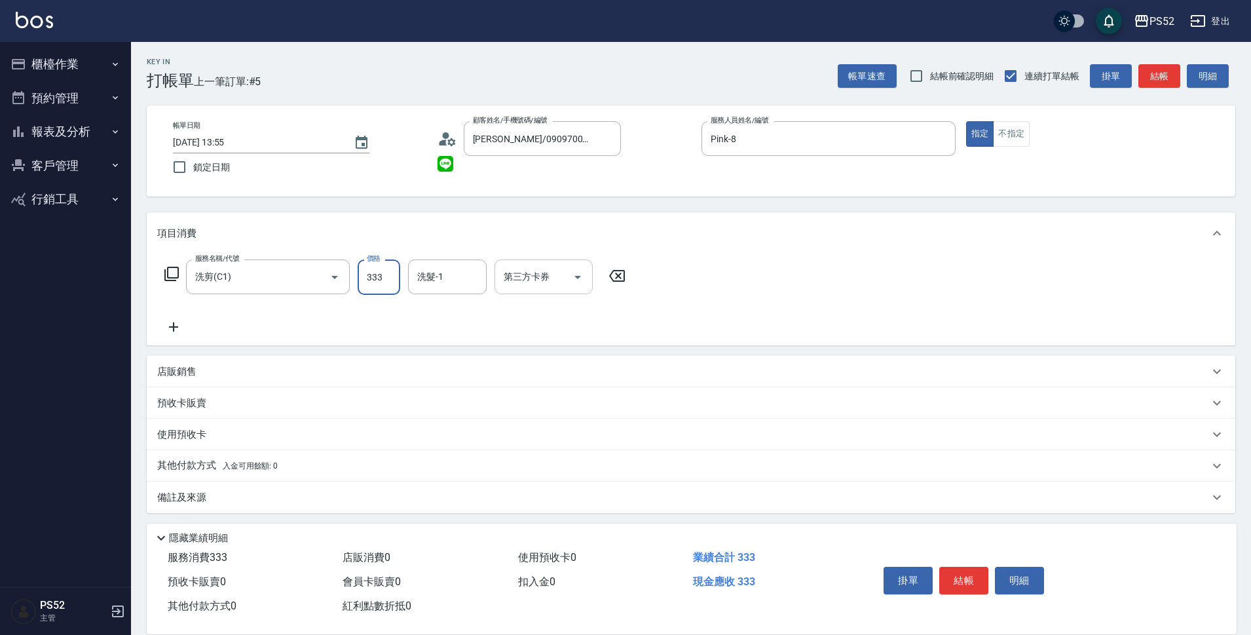
type input "333"
click at [560, 278] on input "第三方卡券" at bounding box center [534, 276] width 67 height 23
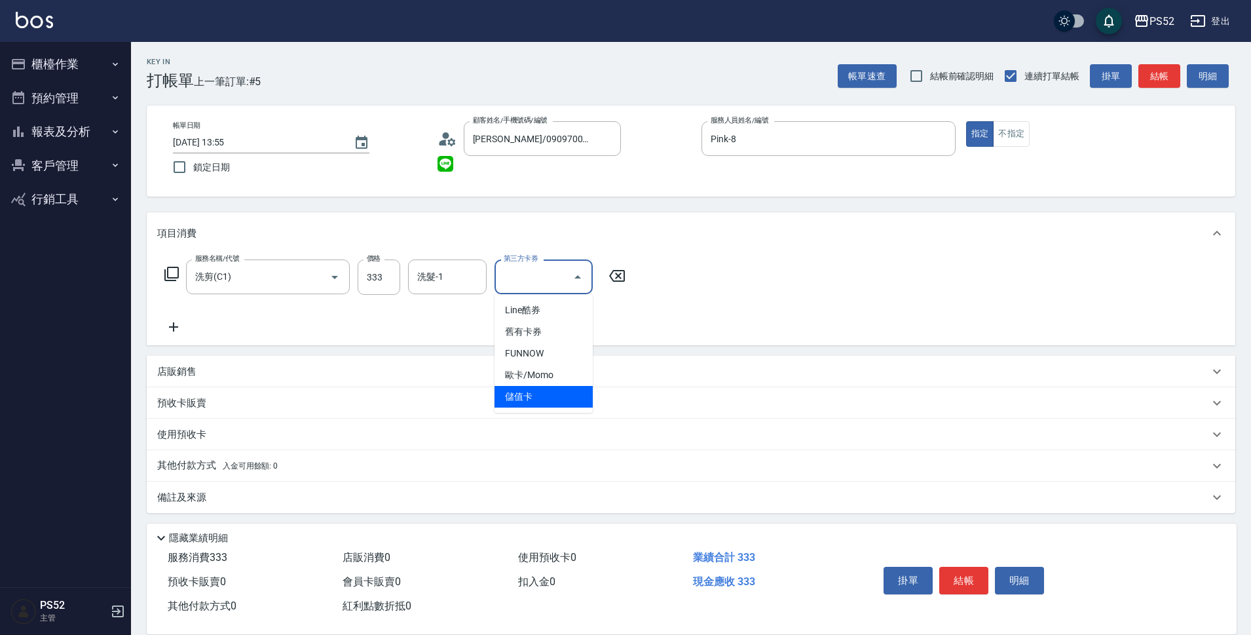
click at [544, 398] on span "儲值卡" at bounding box center [544, 397] width 98 height 22
type input "儲值卡"
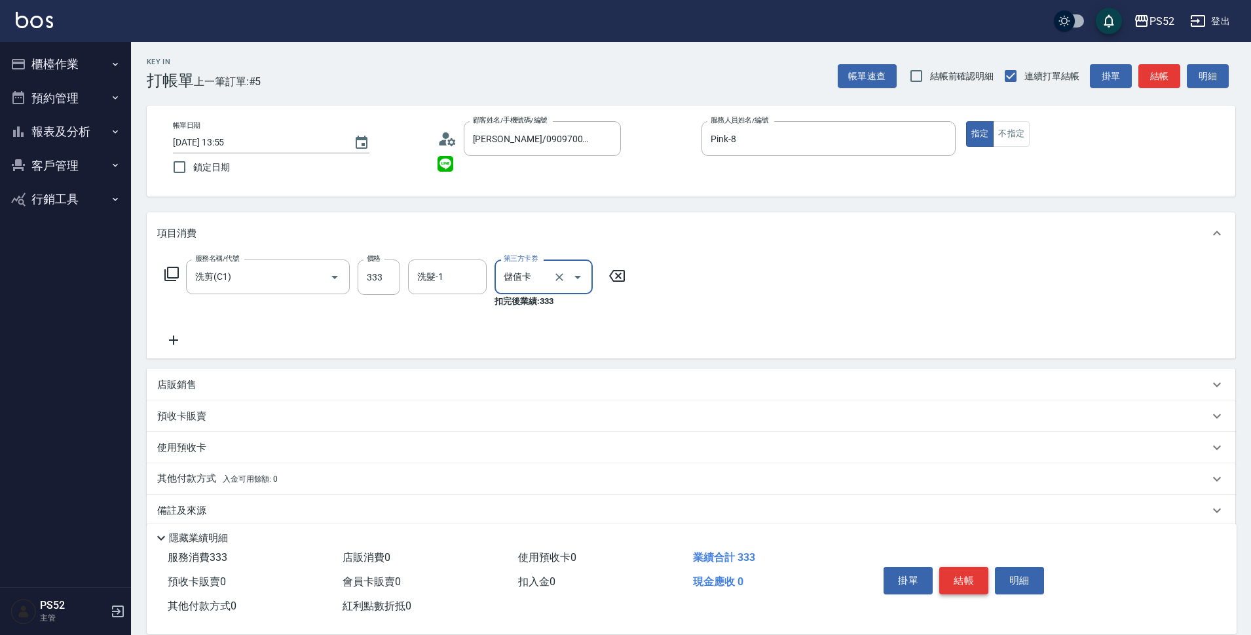
click at [962, 569] on button "結帳" at bounding box center [964, 581] width 49 height 28
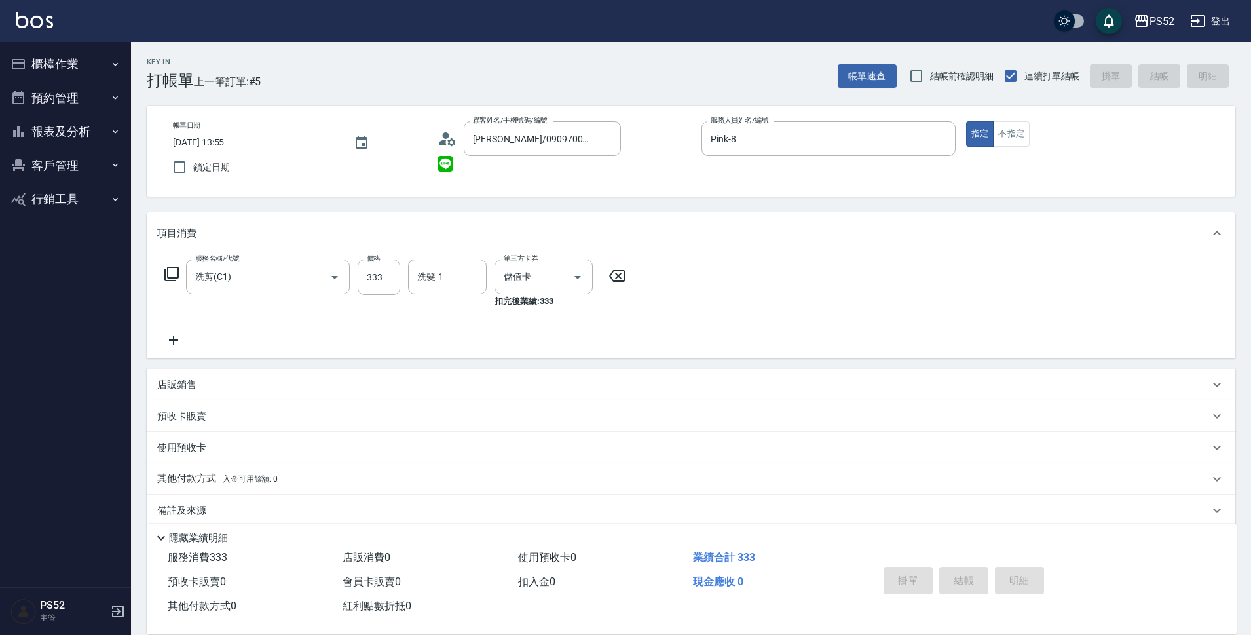
type input "2025/09/05 13:56"
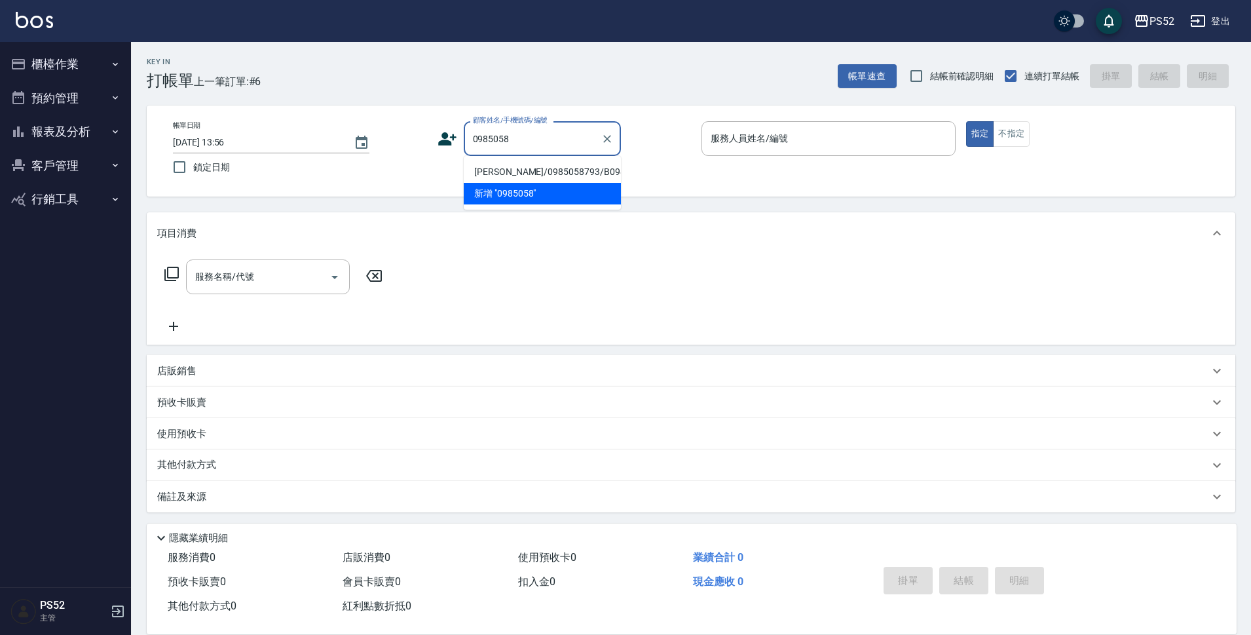
click at [587, 183] on li "葉浚彥/0985058793/B0985058793" at bounding box center [542, 172] width 157 height 22
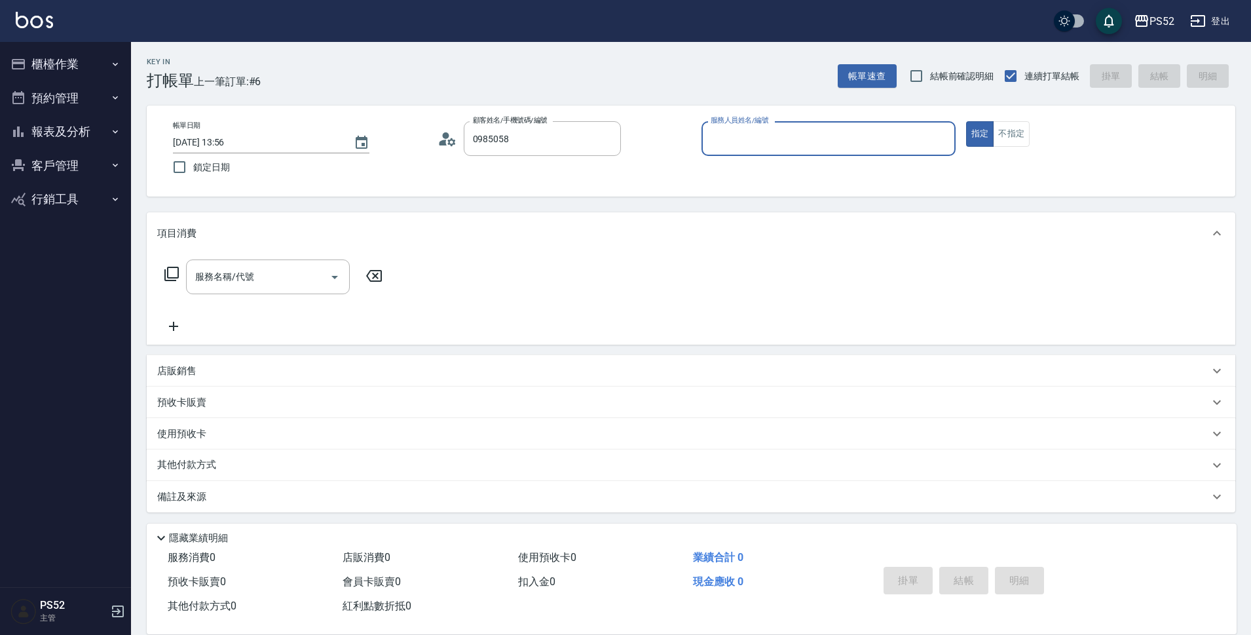
type input "葉浚彥/0985058793/B0985058793"
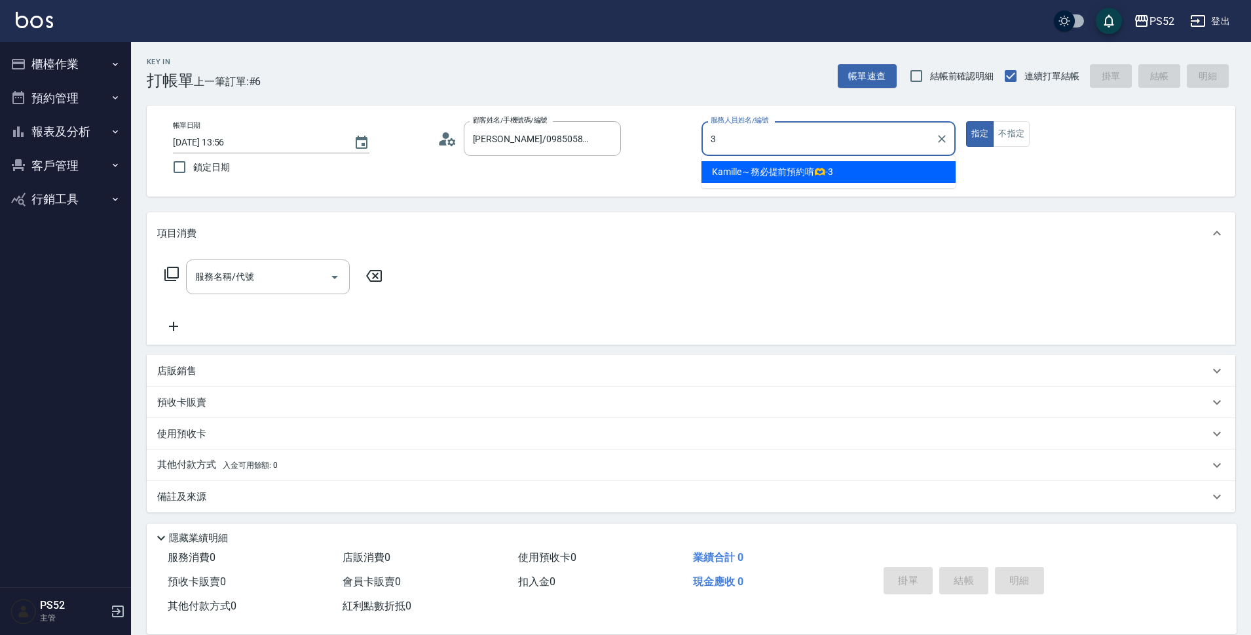
type input "Kamille～務必提前預約唷🫶-3"
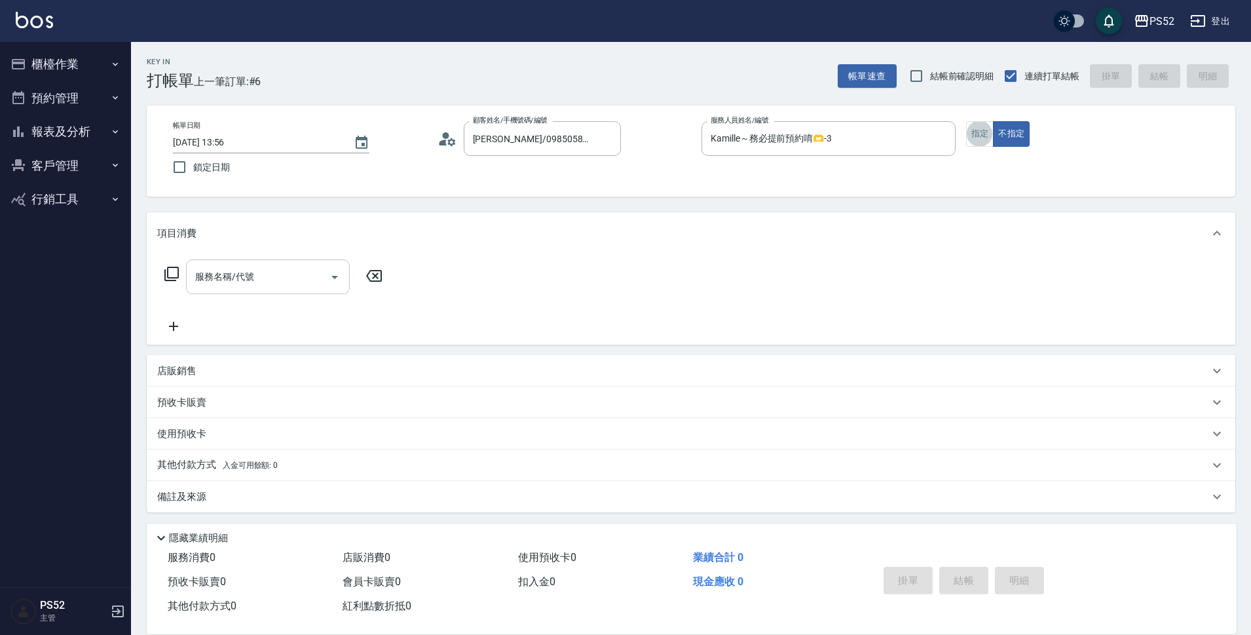
click at [315, 277] on input "服務名稱/代號" at bounding box center [258, 276] width 132 height 23
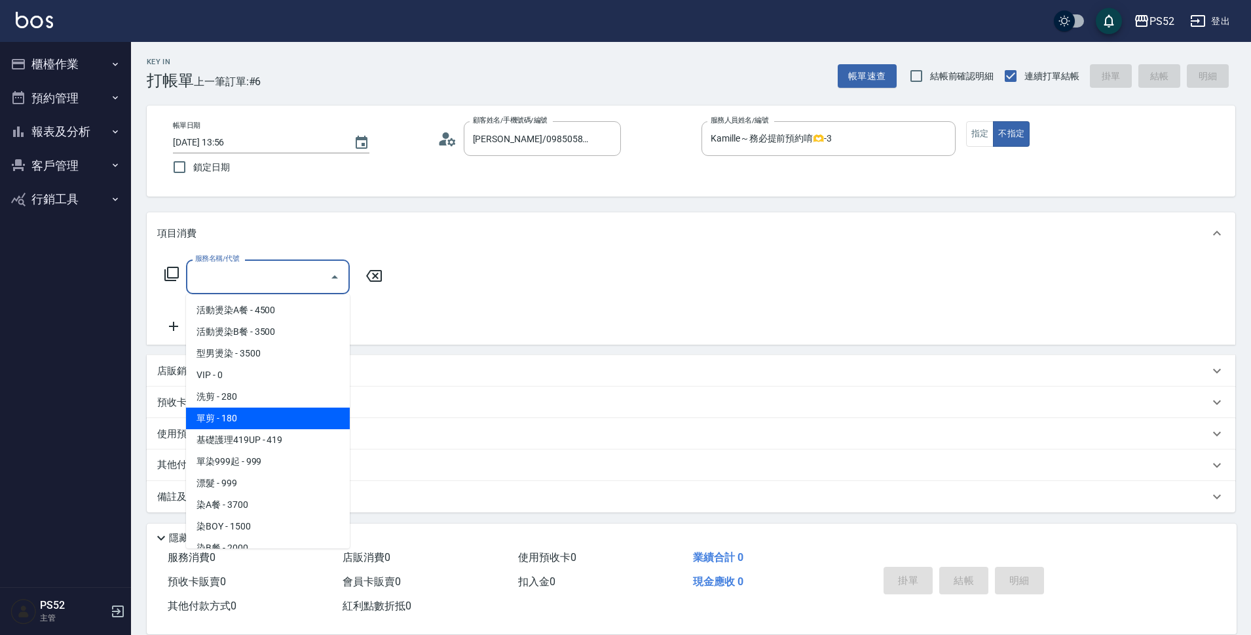
click at [328, 410] on span "單剪 - 180" at bounding box center [268, 419] width 164 height 22
type input "單剪(C2)"
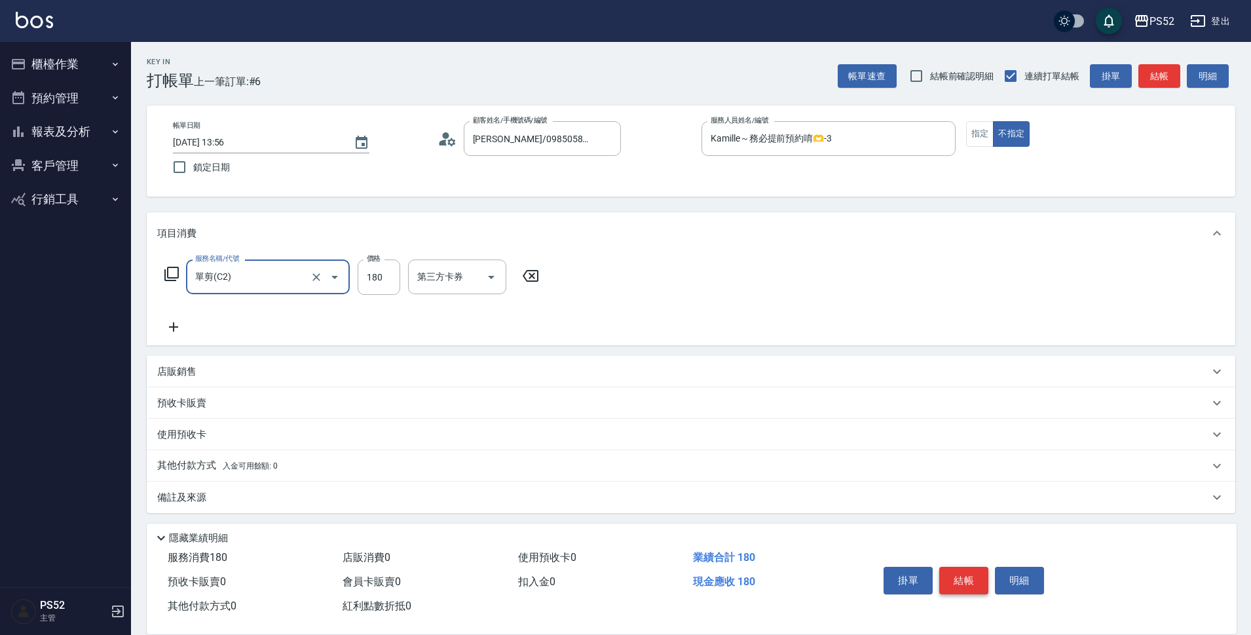
click at [974, 571] on button "結帳" at bounding box center [964, 581] width 49 height 28
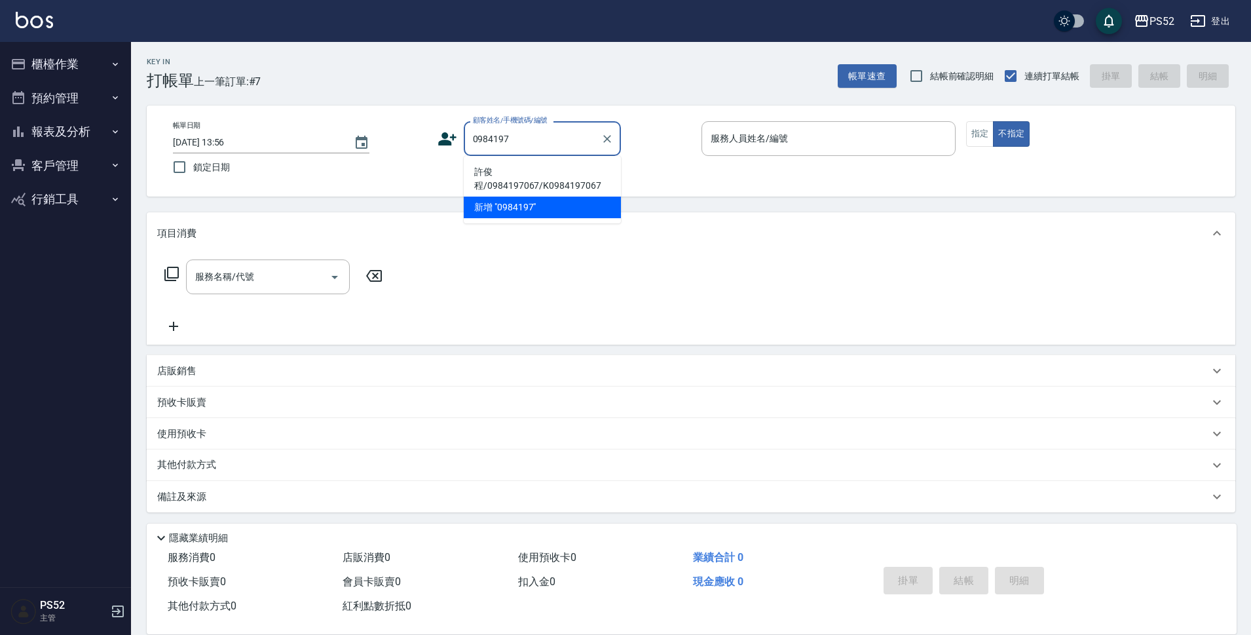
click at [547, 177] on li "許俊程/0984197067/K0984197067" at bounding box center [542, 178] width 157 height 35
type input "許俊程/0984197067/K0984197067"
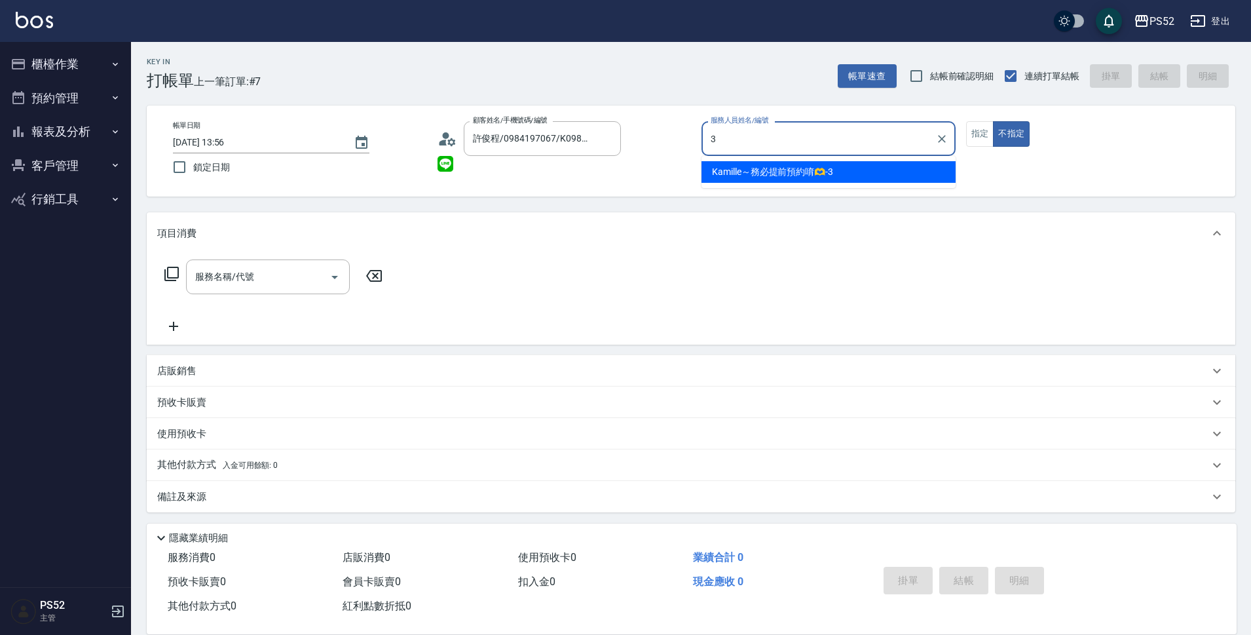
type input "Kamille～務必提前預約唷🫶-3"
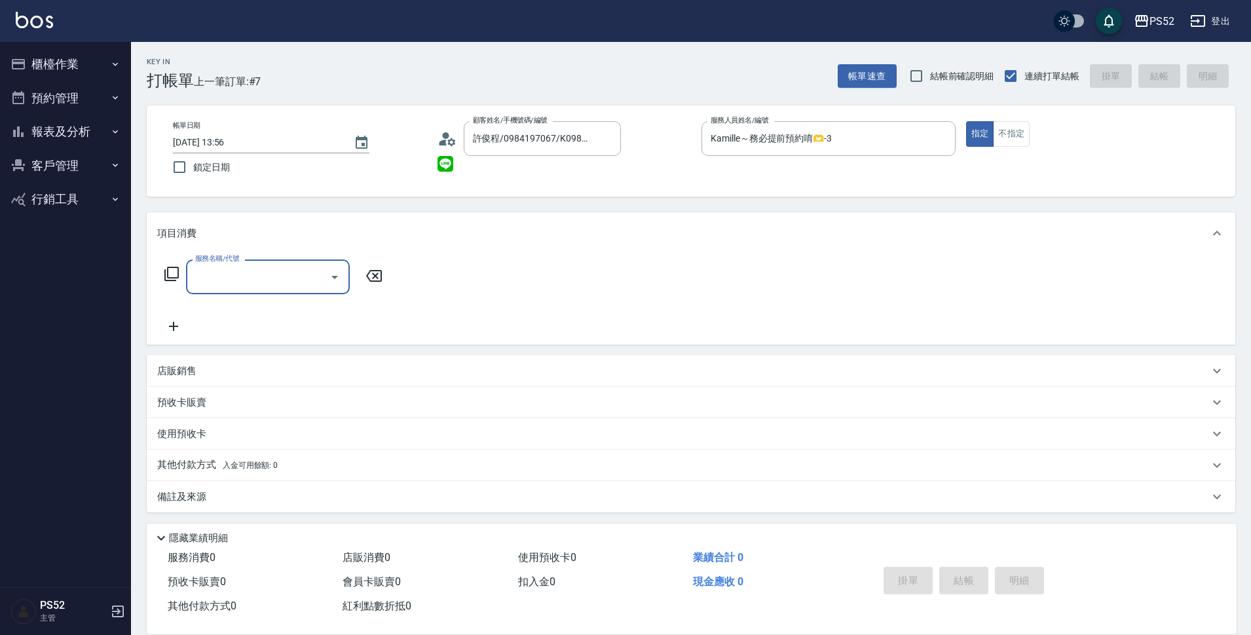
click at [237, 273] on input "服務名稱/代號" at bounding box center [258, 276] width 132 height 23
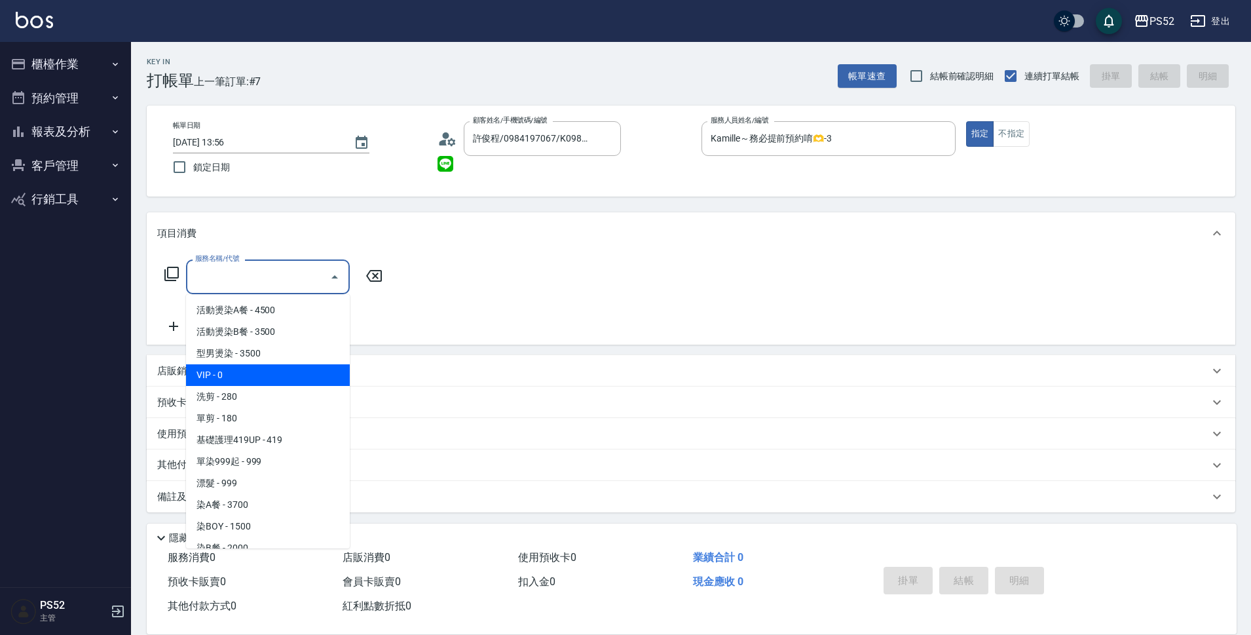
click at [294, 369] on span "VIP - 0" at bounding box center [268, 375] width 164 height 22
type input "VIP(888)"
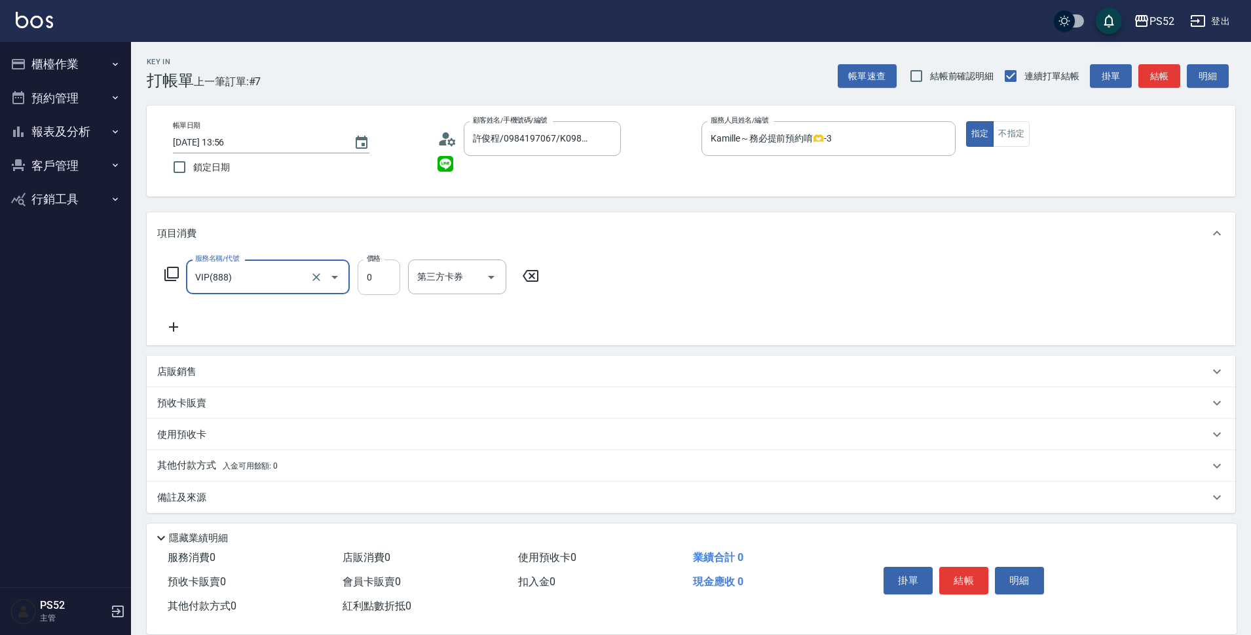
click at [394, 289] on input "0" at bounding box center [379, 276] width 43 height 35
type input "2000"
click at [173, 320] on icon at bounding box center [173, 327] width 33 height 16
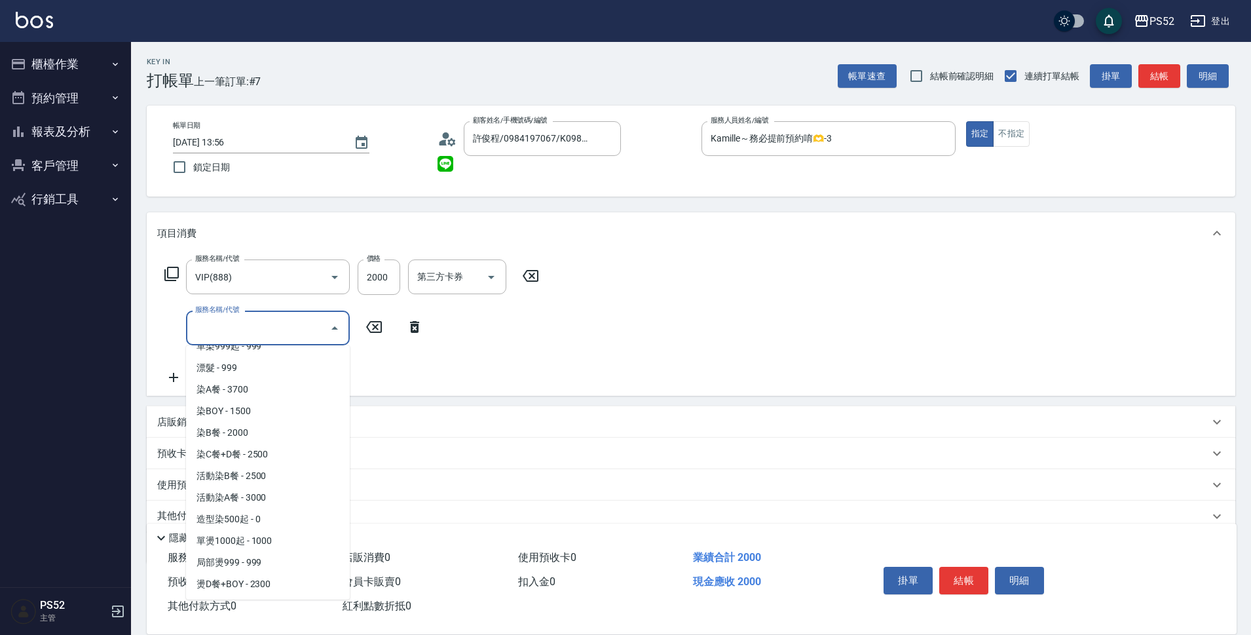
scroll to position [175, 0]
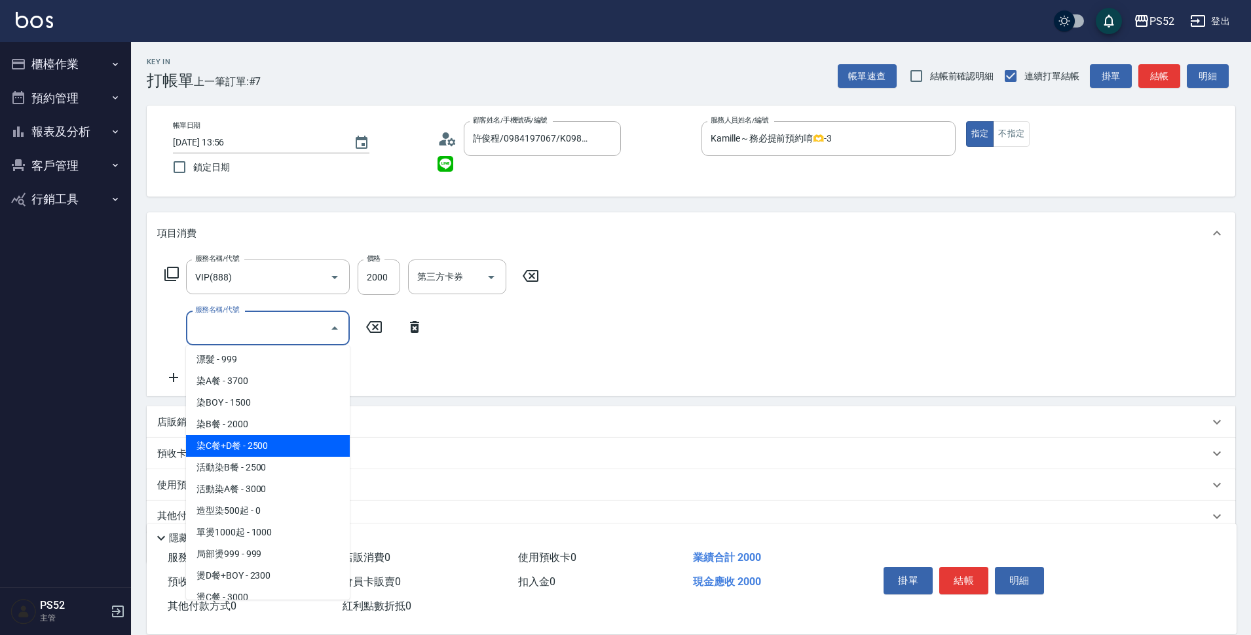
click at [254, 441] on span "染C餐+D餐 - 2500" at bounding box center [268, 446] width 164 height 22
type input "染C餐+D餐(L6)"
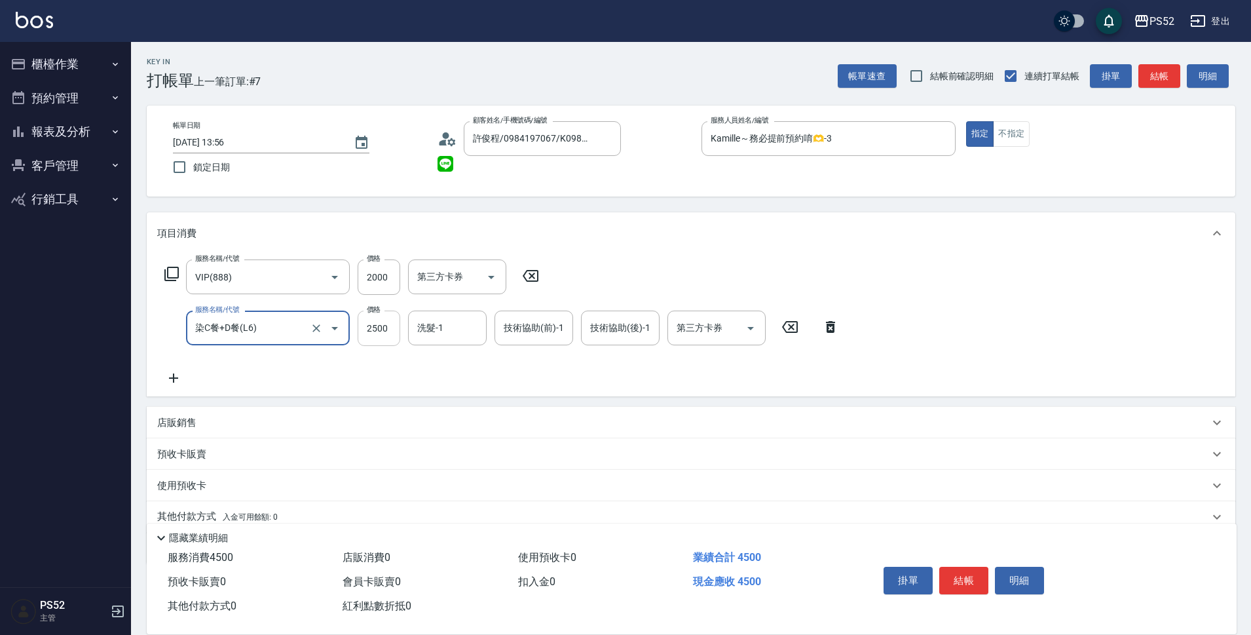
click at [379, 328] on input "2500" at bounding box center [379, 328] width 43 height 35
click at [681, 342] on div "第三方卡券" at bounding box center [717, 328] width 98 height 35
type input "1799"
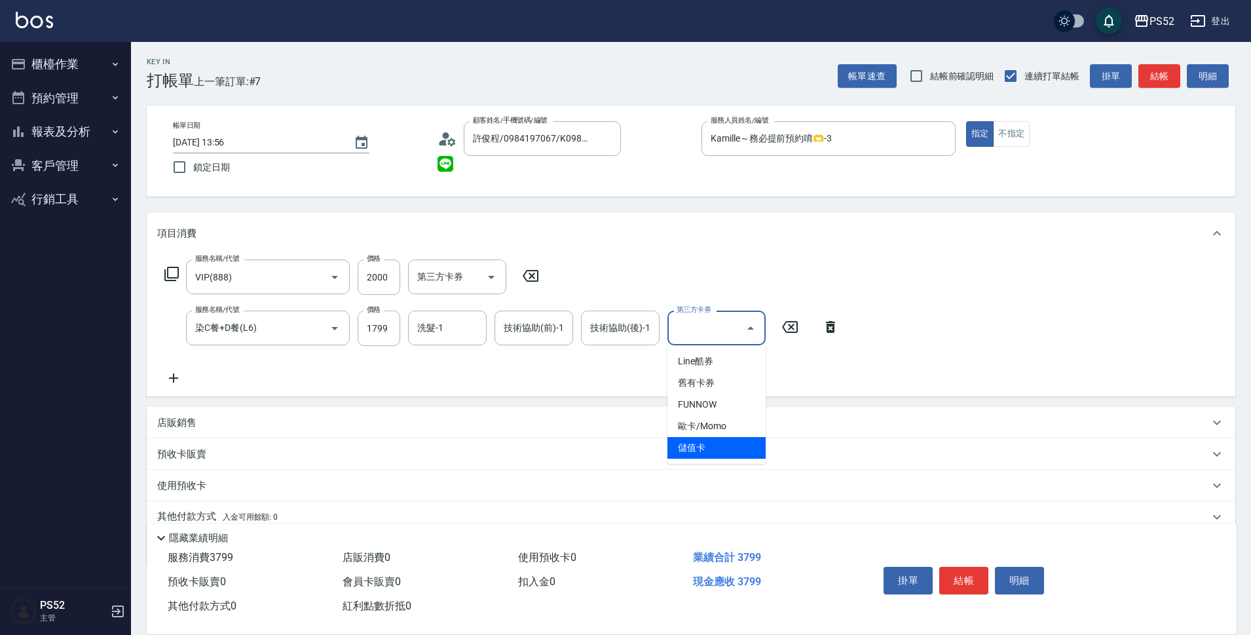
click at [706, 444] on span "儲值卡" at bounding box center [717, 448] width 98 height 22
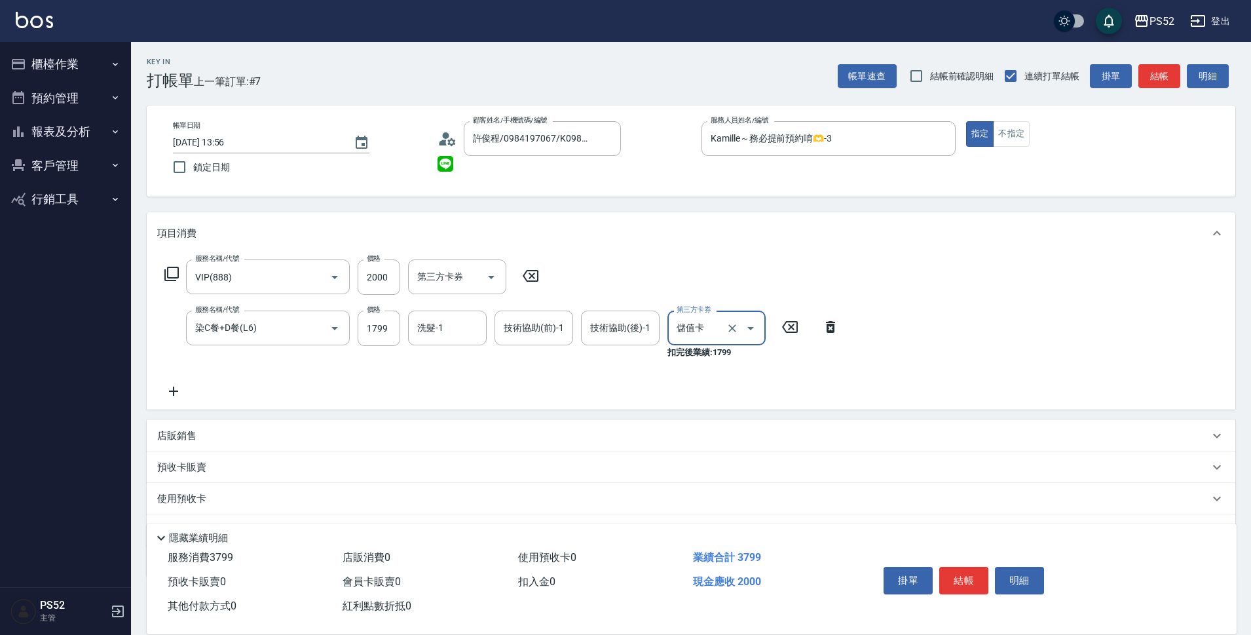
type input "儲值卡"
click at [964, 577] on button "結帳" at bounding box center [964, 581] width 49 height 28
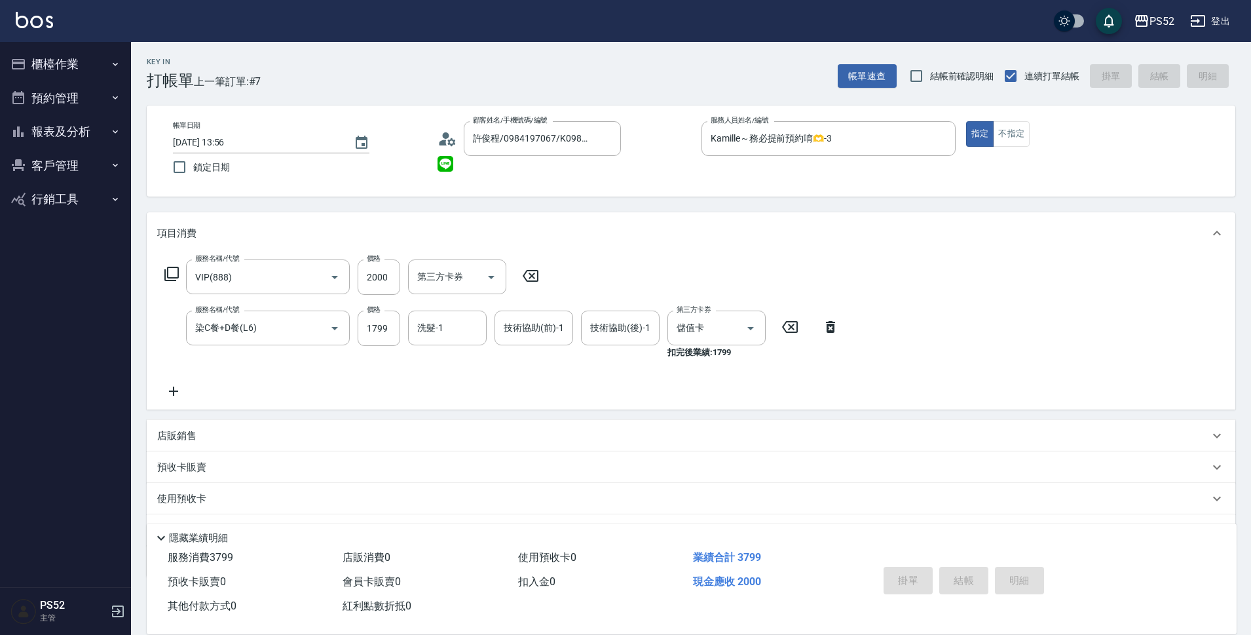
type input "2025/09/05 13:57"
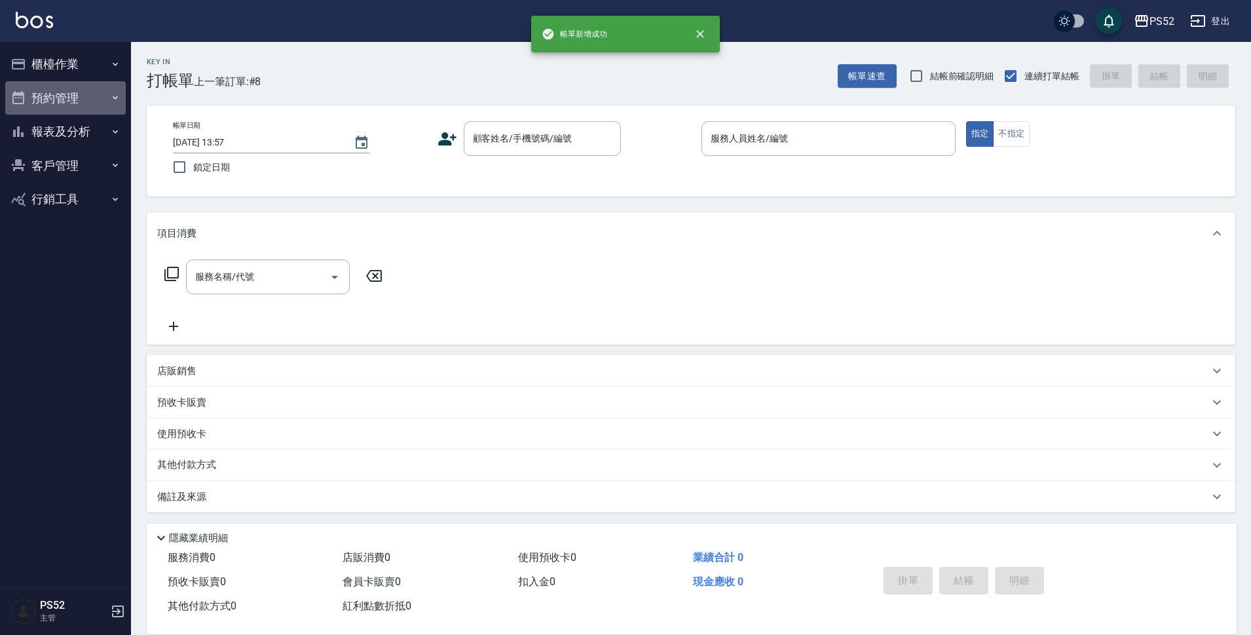
click at [50, 111] on button "預約管理" at bounding box center [65, 98] width 121 height 34
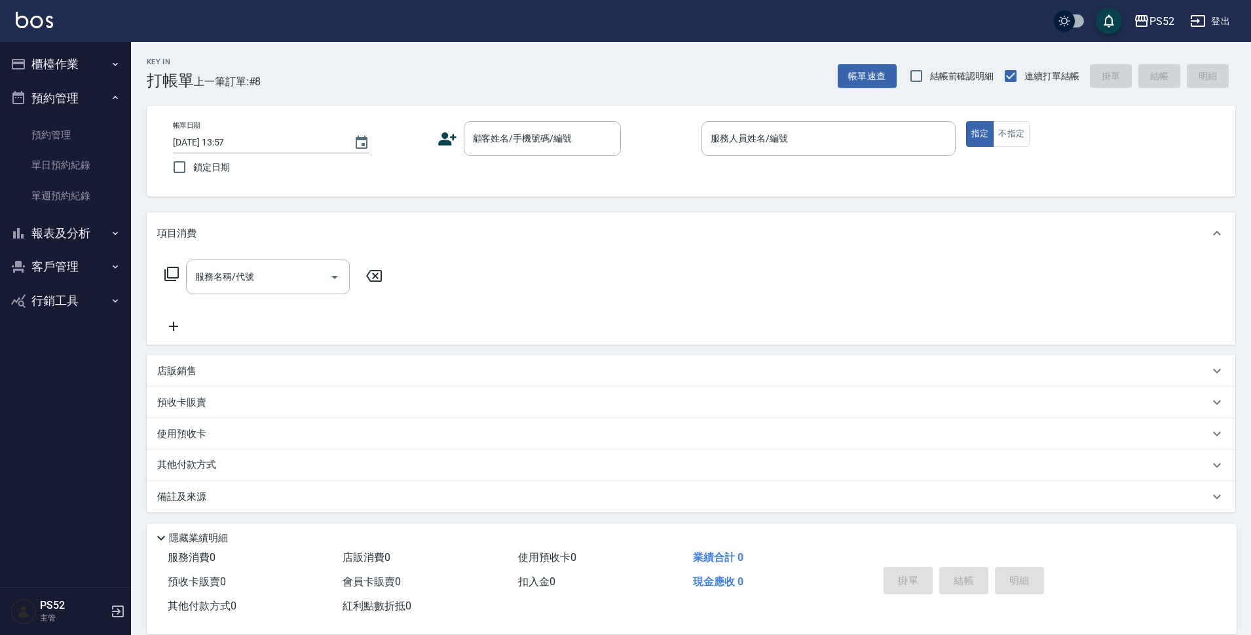
click at [50, 111] on button "預約管理" at bounding box center [65, 98] width 121 height 34
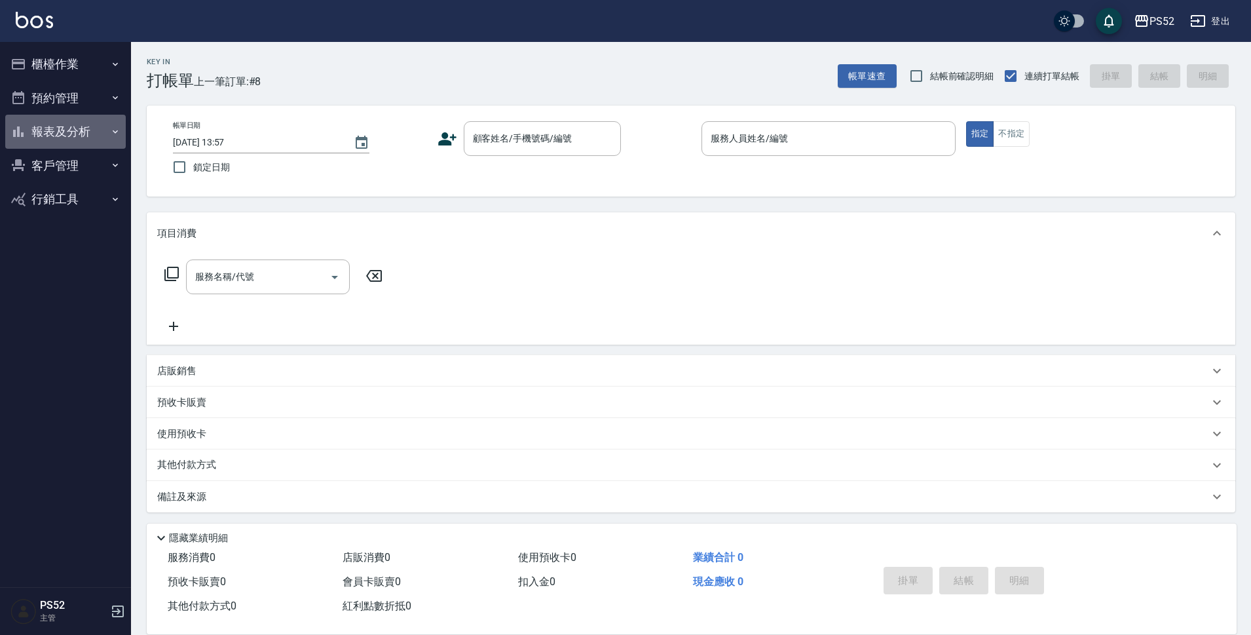
click at [47, 131] on button "報表及分析" at bounding box center [65, 132] width 121 height 34
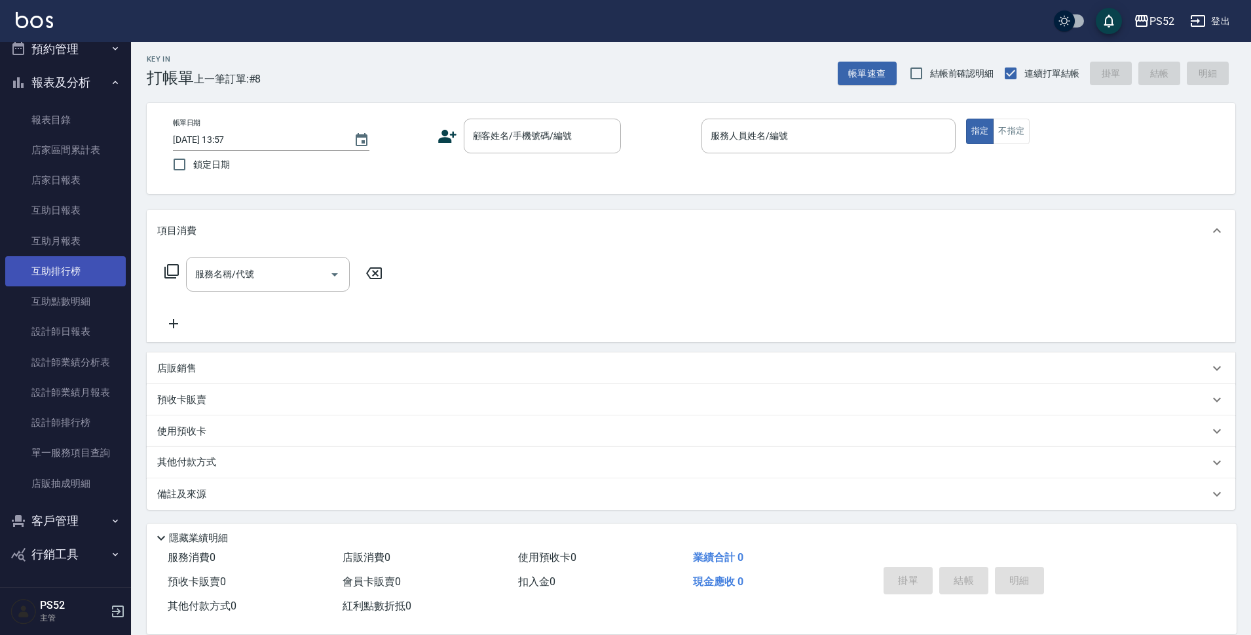
scroll to position [3, 0]
click at [57, 329] on link "設計師日報表" at bounding box center [65, 331] width 121 height 30
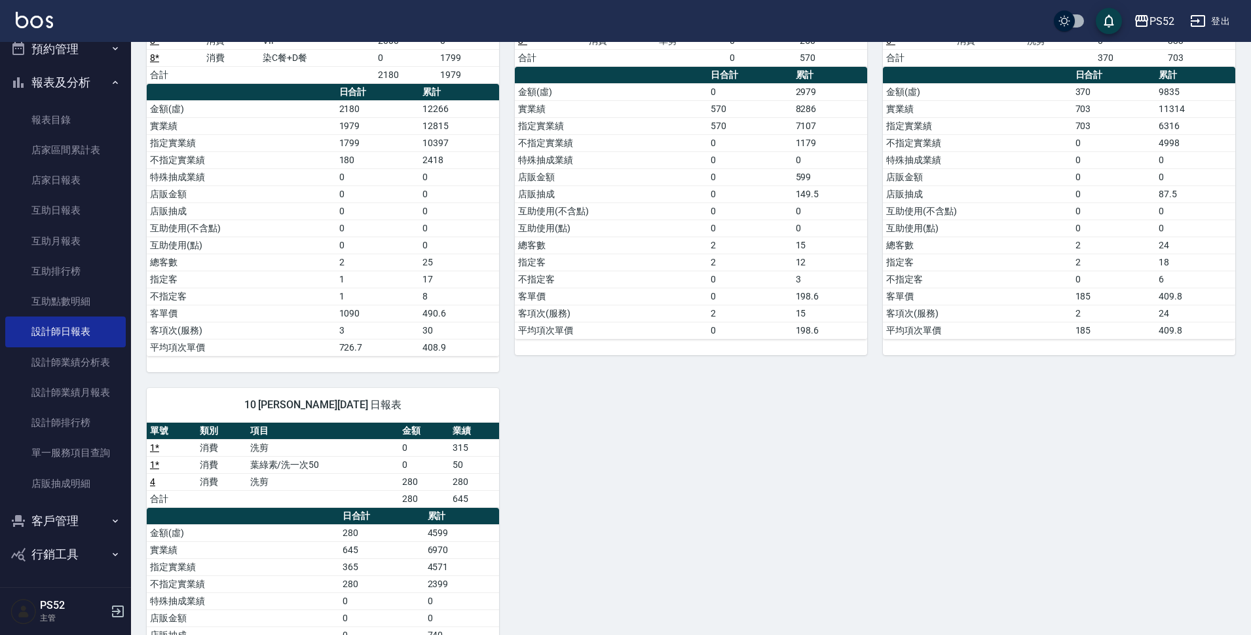
scroll to position [284, 0]
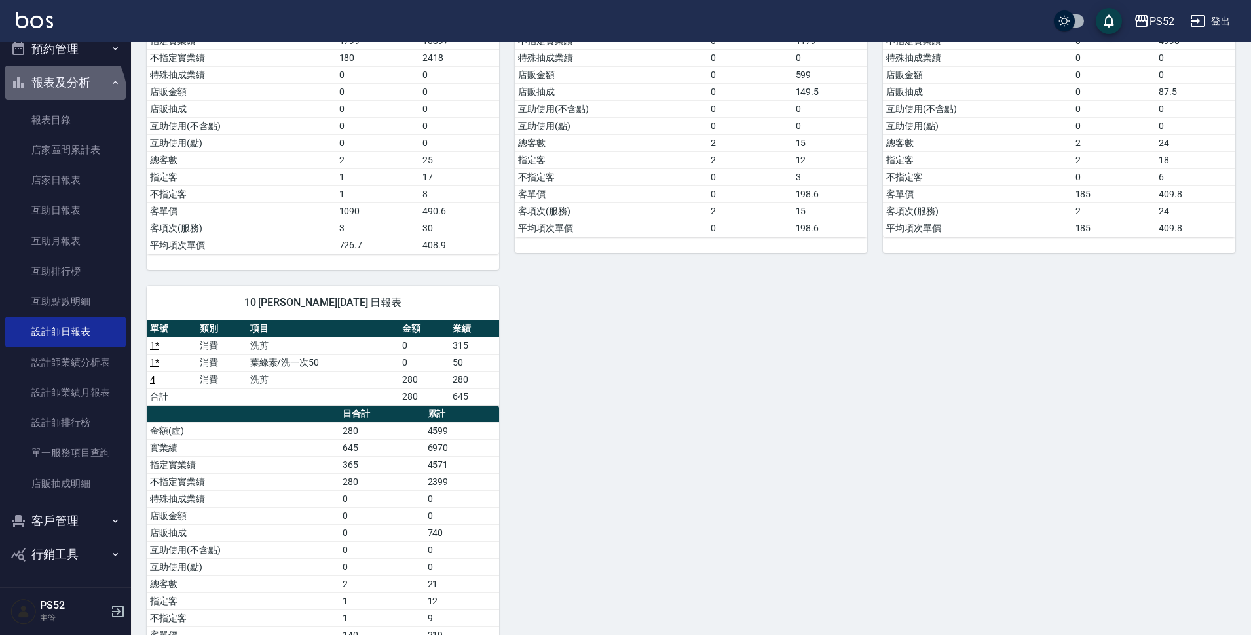
click at [57, 96] on button "報表及分析" at bounding box center [65, 83] width 121 height 34
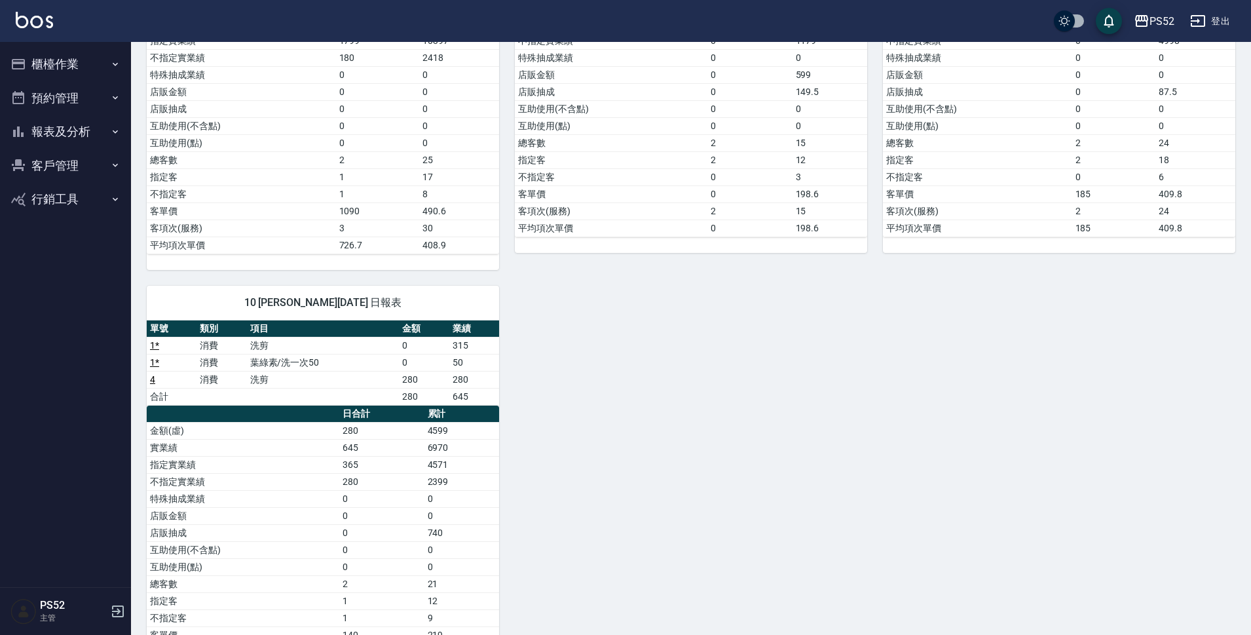
click at [57, 96] on button "預約管理" at bounding box center [65, 98] width 121 height 34
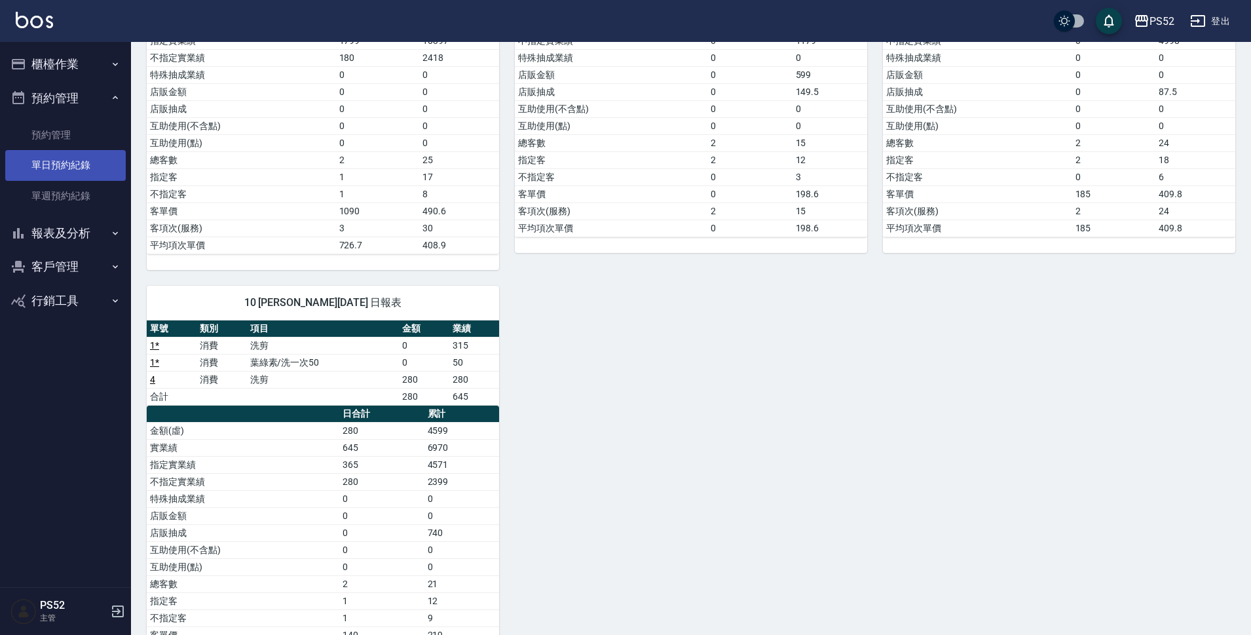
click at [66, 170] on link "單日預約紀錄" at bounding box center [65, 165] width 121 height 30
